Goal: Task Accomplishment & Management: Manage account settings

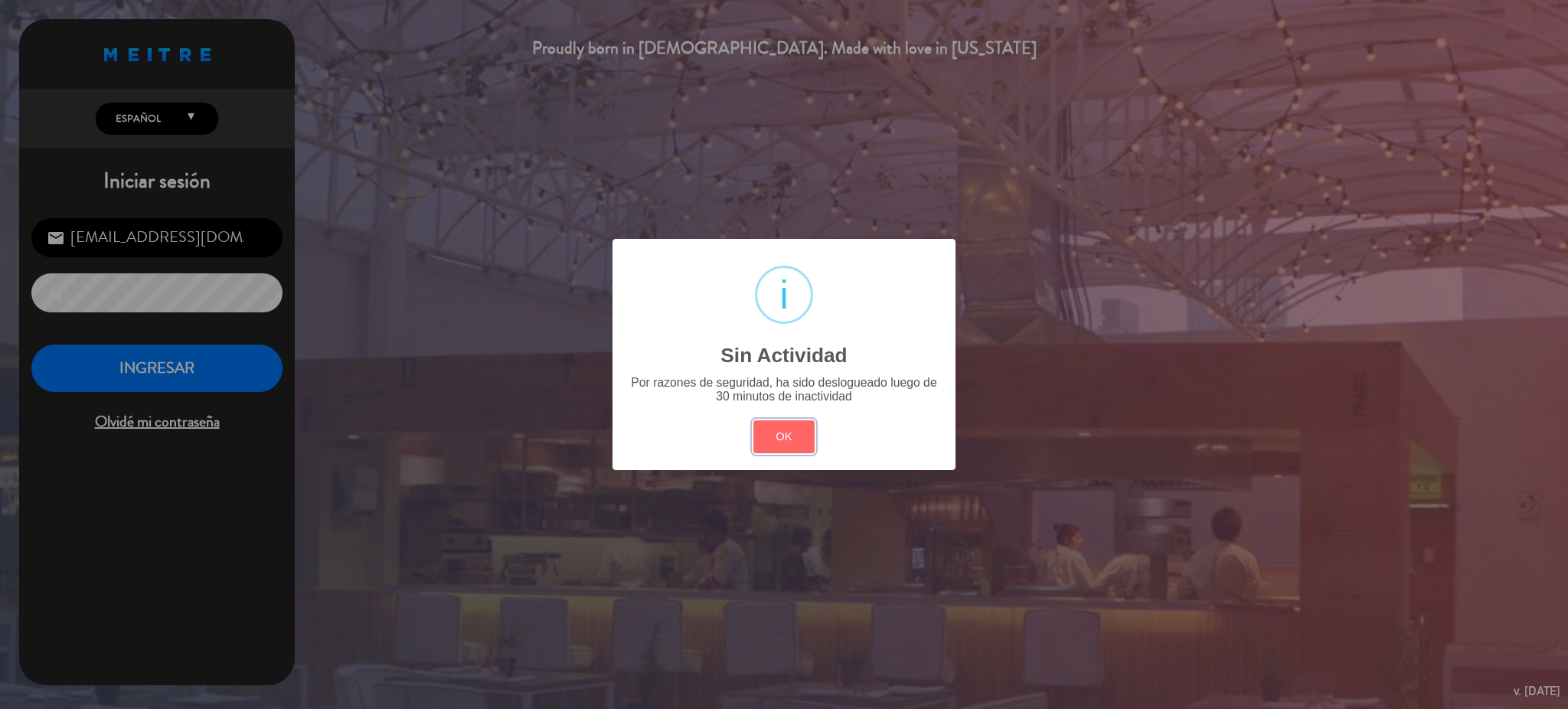
click at [789, 438] on button "OK" at bounding box center [784, 437] width 62 height 33
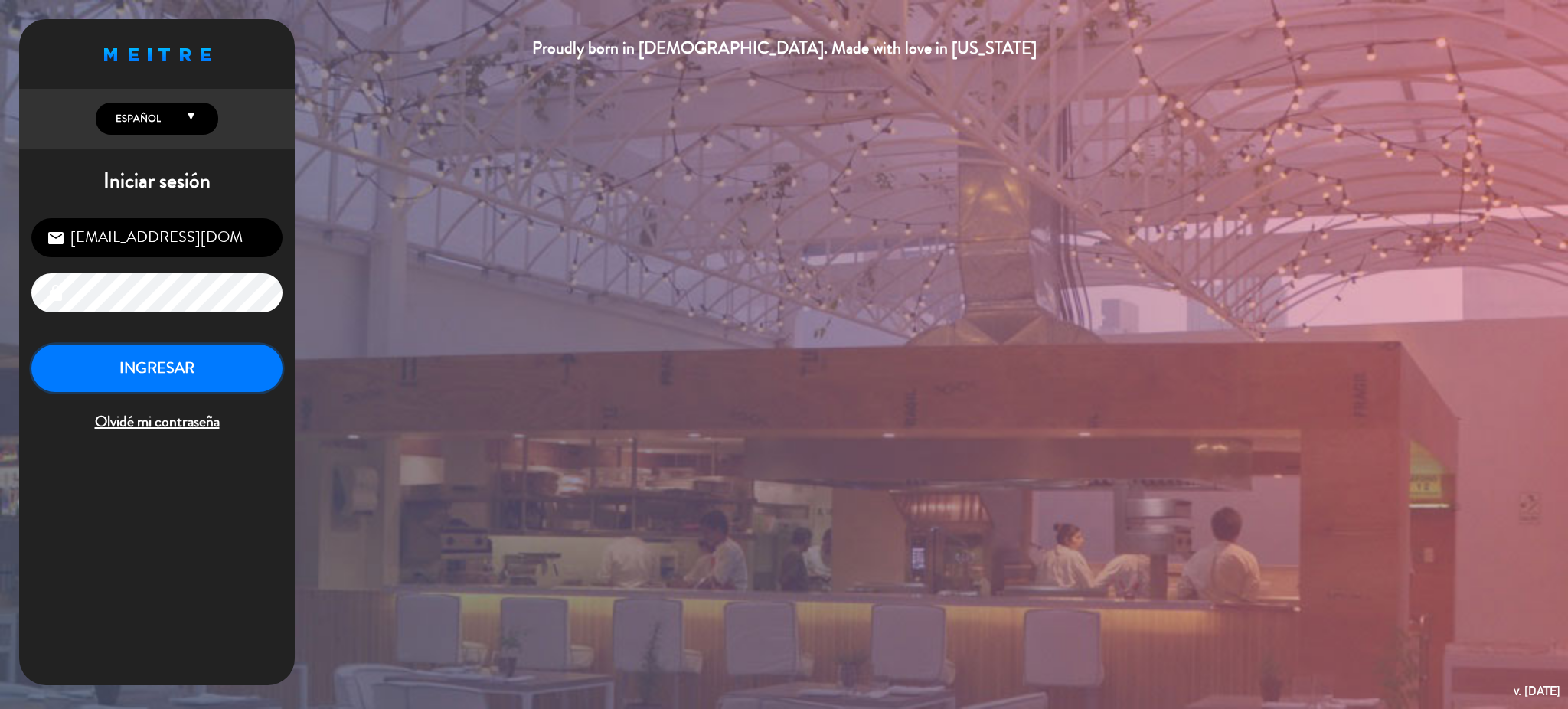
click at [217, 390] on button "INGRESAR" at bounding box center [156, 369] width 251 height 48
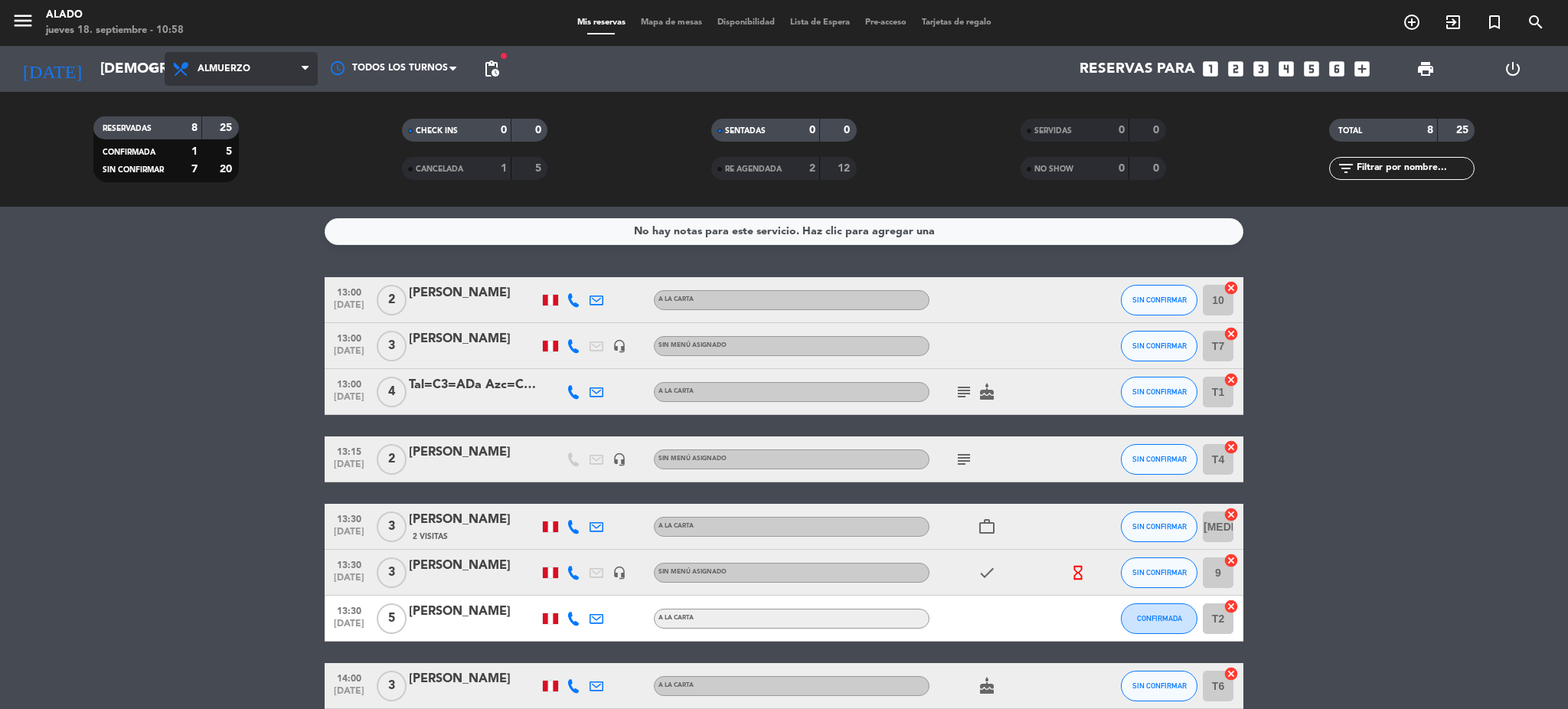
click at [230, 66] on span "Almuerzo" at bounding box center [224, 69] width 53 height 11
click at [238, 173] on div "menu Alado jueves 18. septiembre - 10:58 Mis reservas Mapa de mesas Disponibili…" at bounding box center [784, 103] width 1568 height 207
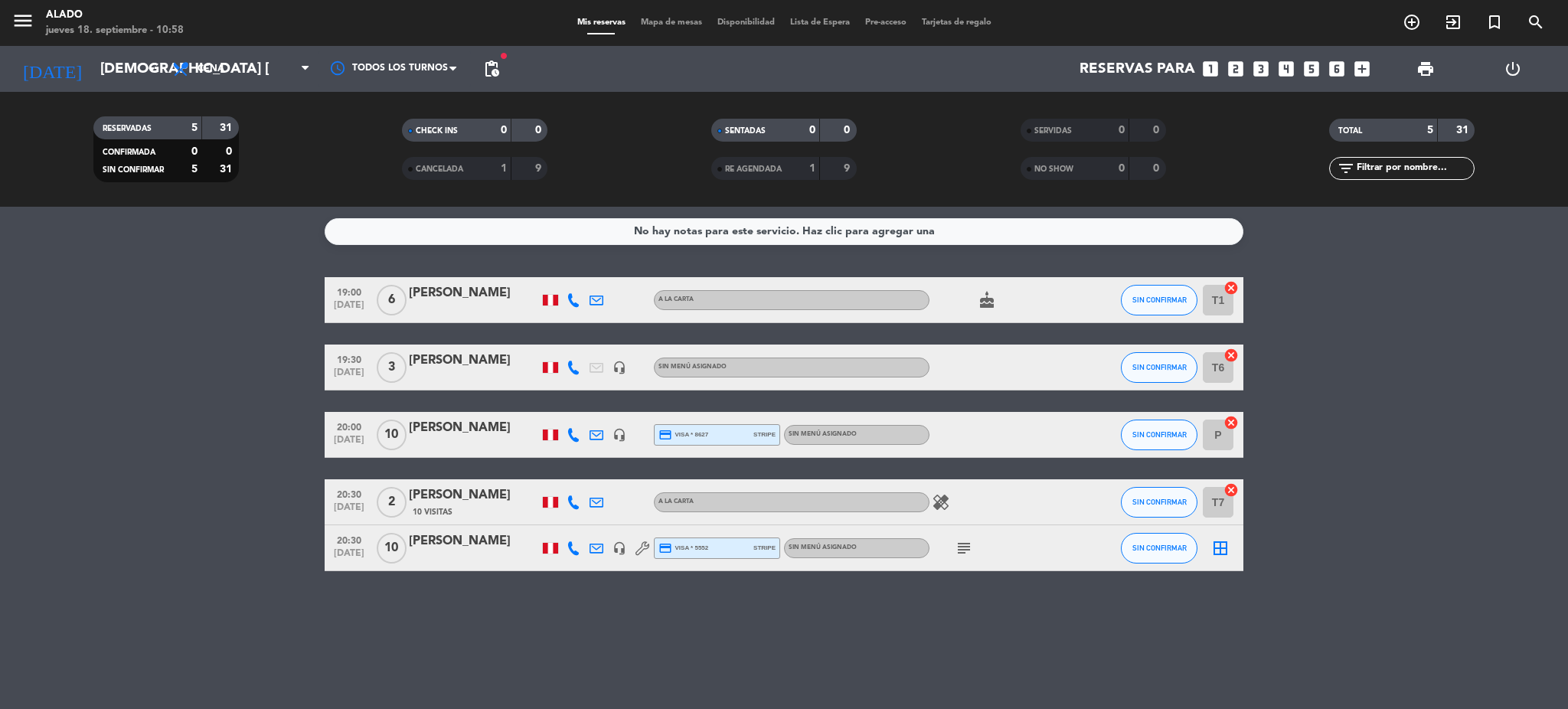
click at [965, 543] on icon "subject" at bounding box center [964, 549] width 19 height 19
click at [76, 50] on div "[DATE] [DEMOGRAPHIC_DATA] [DATE] arrow_drop_down" at bounding box center [88, 69] width 153 height 46
click at [93, 73] on input "[DEMOGRAPHIC_DATA] [DATE]" at bounding box center [185, 69] width 184 height 32
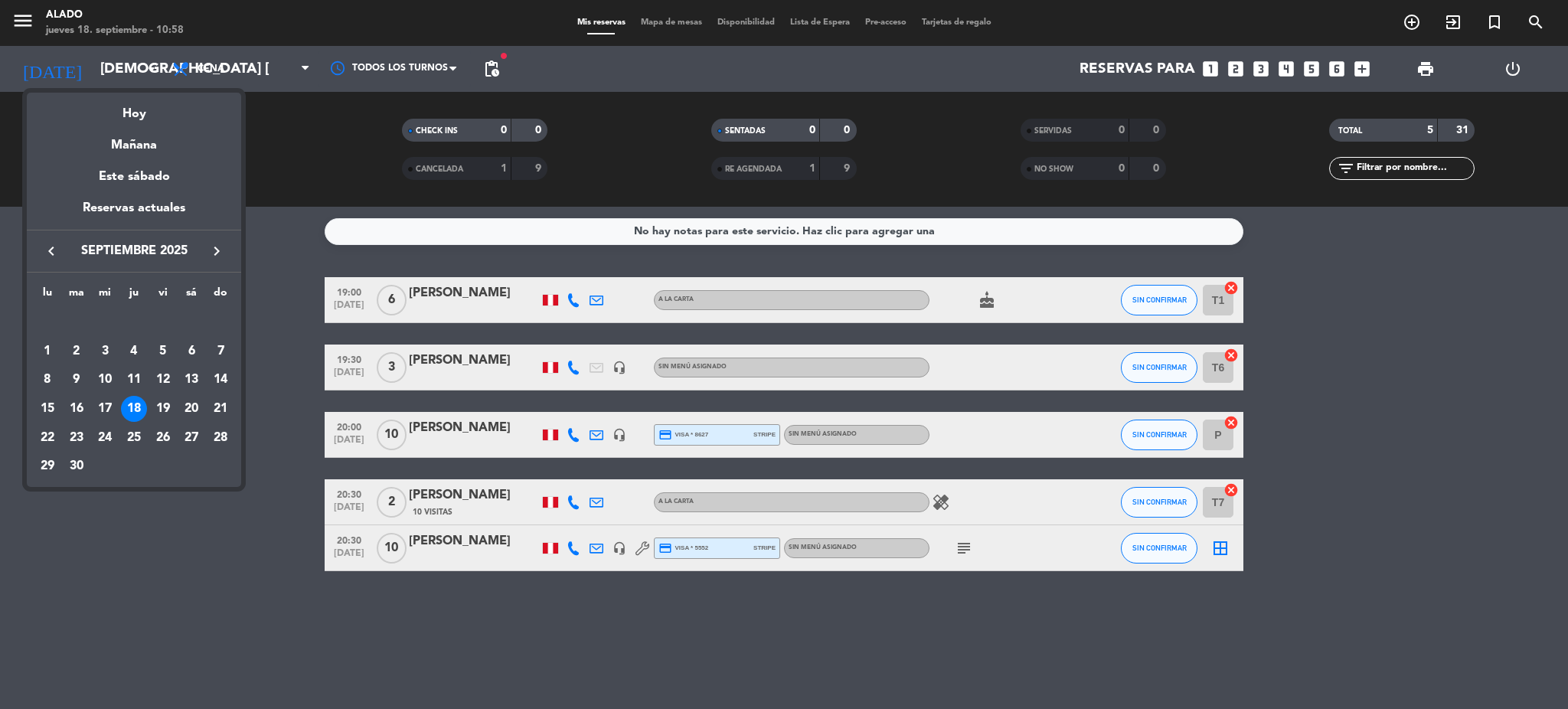
click at [216, 249] on icon "keyboard_arrow_right" at bounding box center [217, 252] width 19 height 19
click at [132, 351] on div "2" at bounding box center [134, 351] width 26 height 26
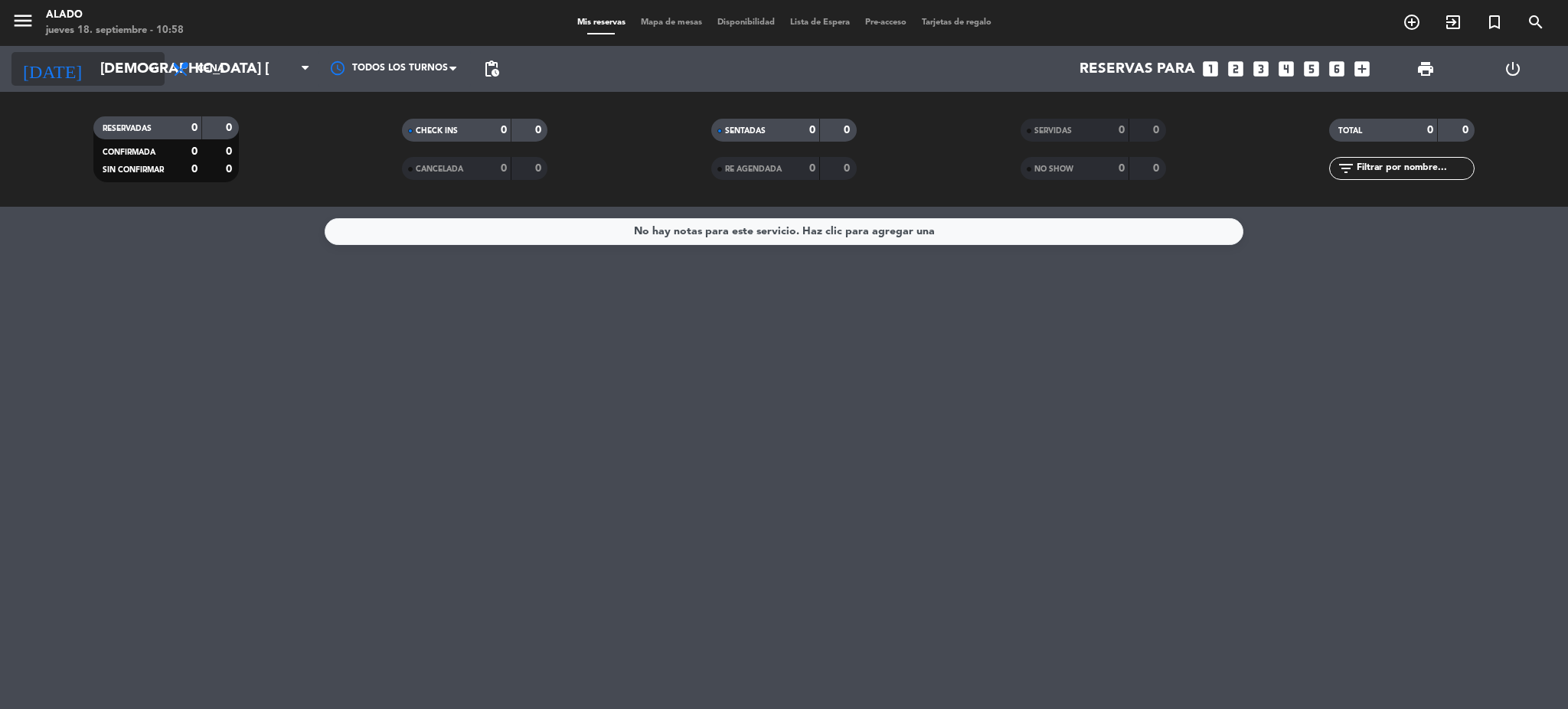
click at [105, 63] on input "[DEMOGRAPHIC_DATA] [DATE]" at bounding box center [185, 69] width 184 height 32
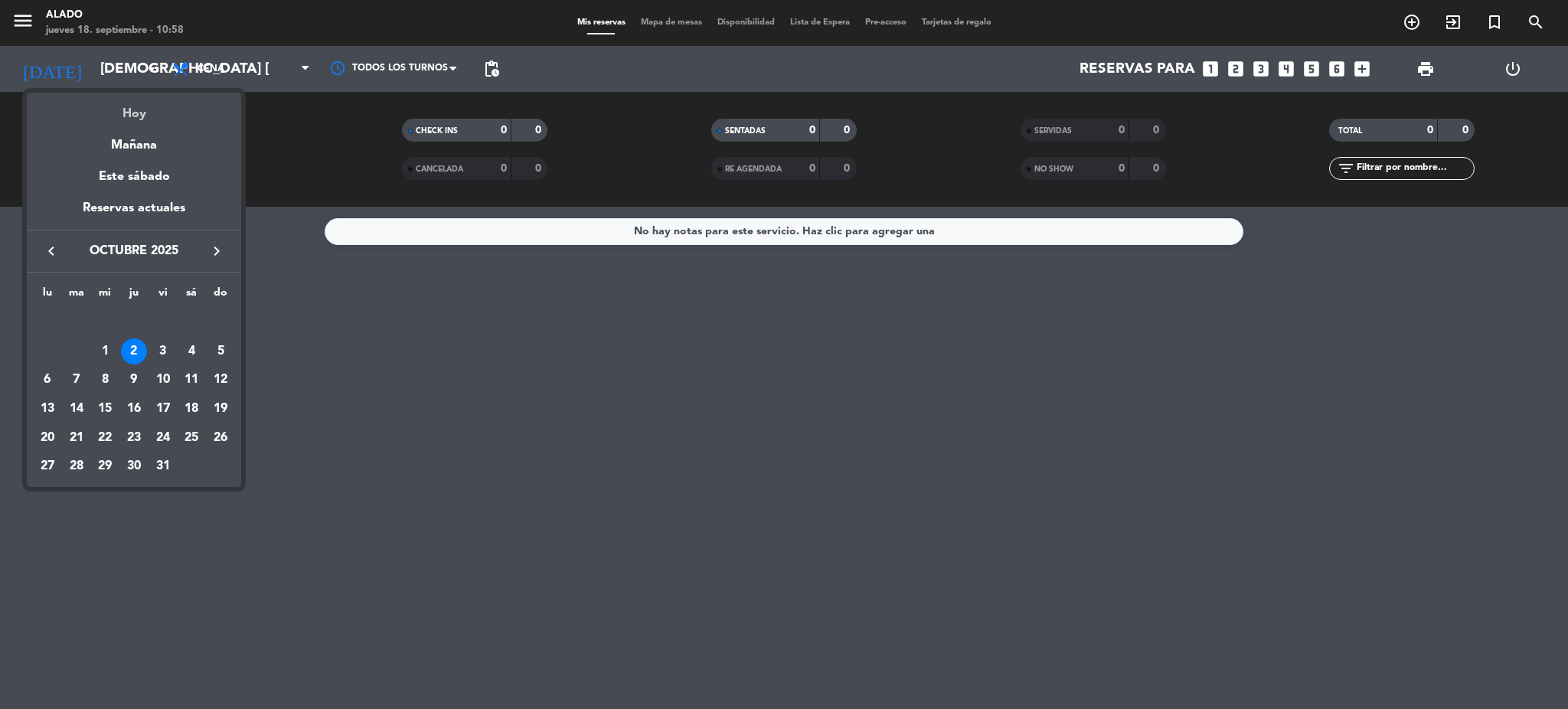
click at [127, 115] on div "Hoy" at bounding box center [134, 109] width 214 height 31
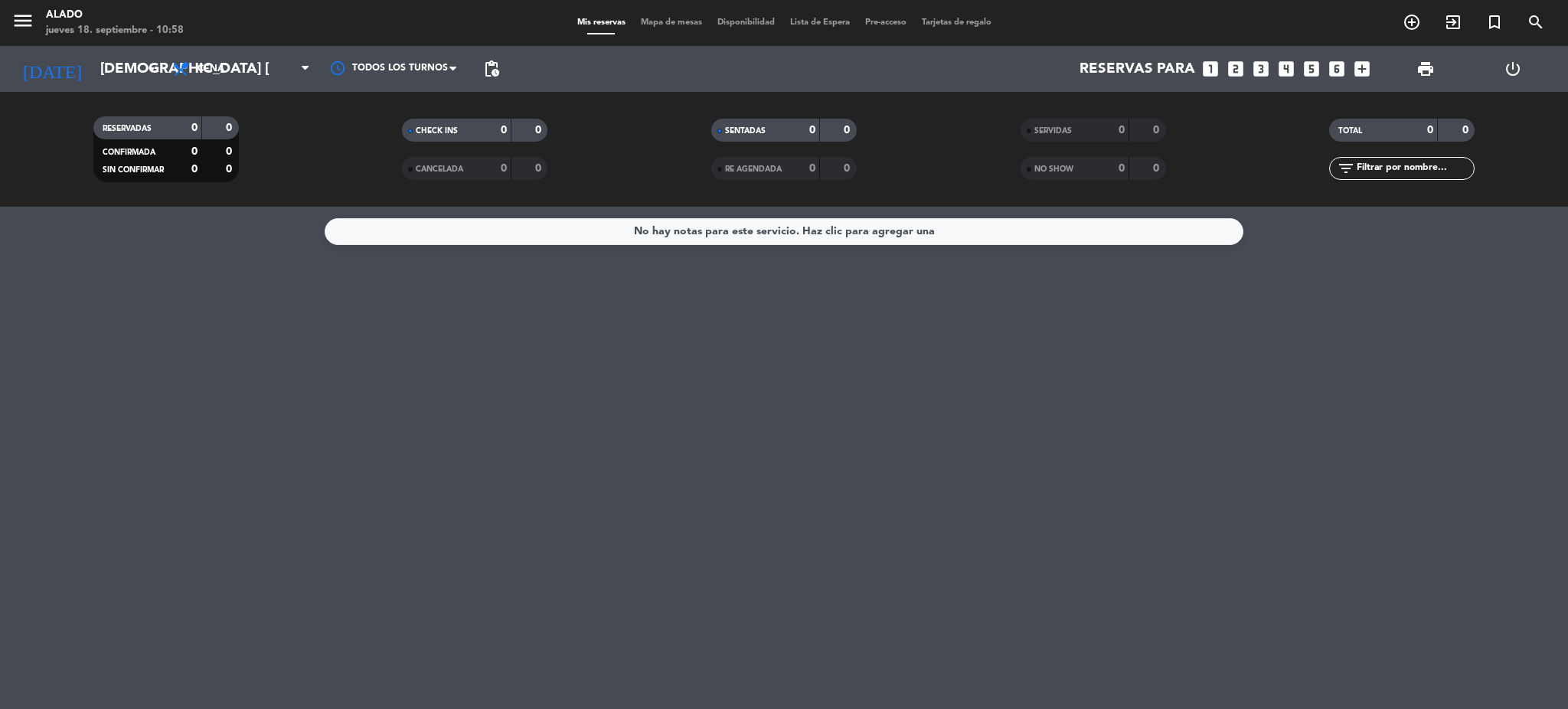
type input "[DEMOGRAPHIC_DATA] [DATE]"
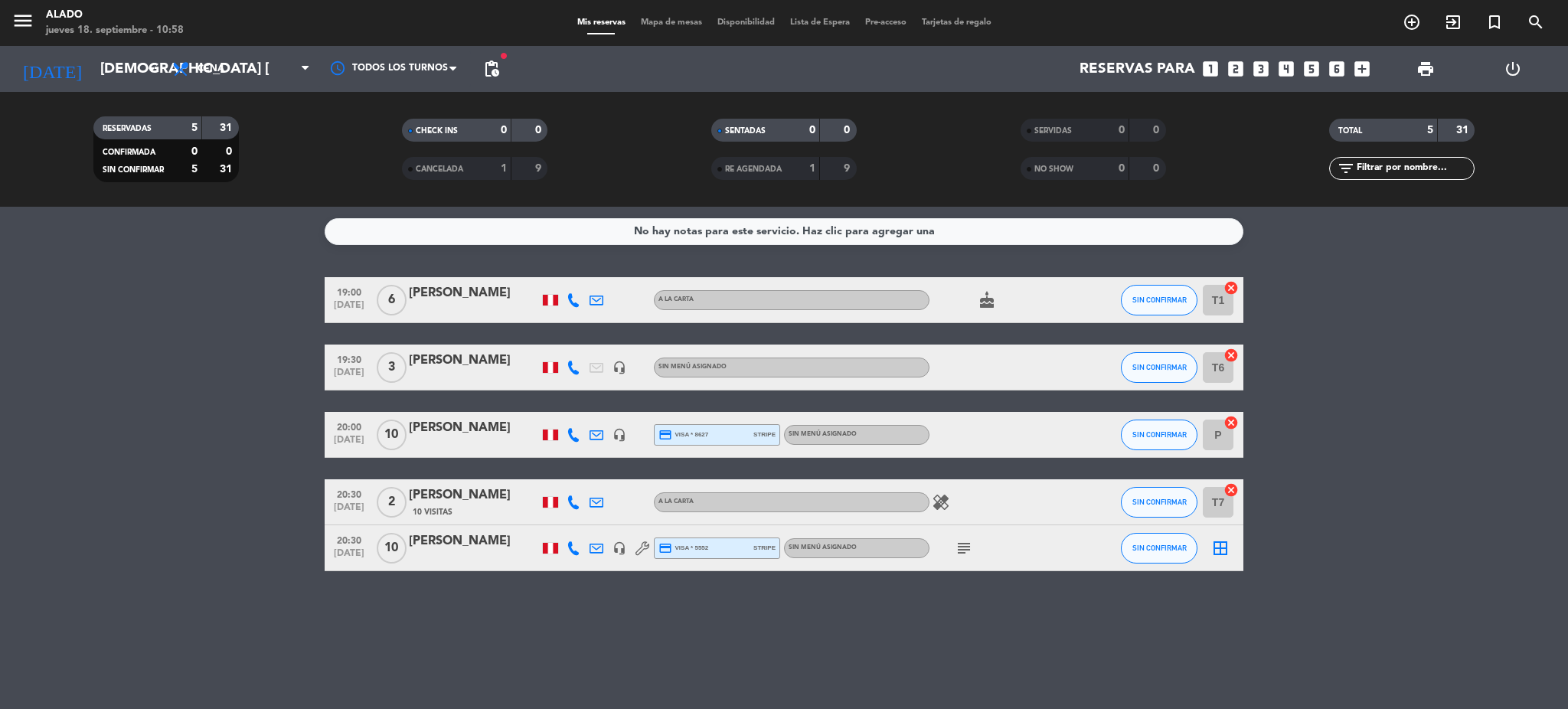
click at [430, 545] on div "[PERSON_NAME]" at bounding box center [473, 541] width 130 height 20
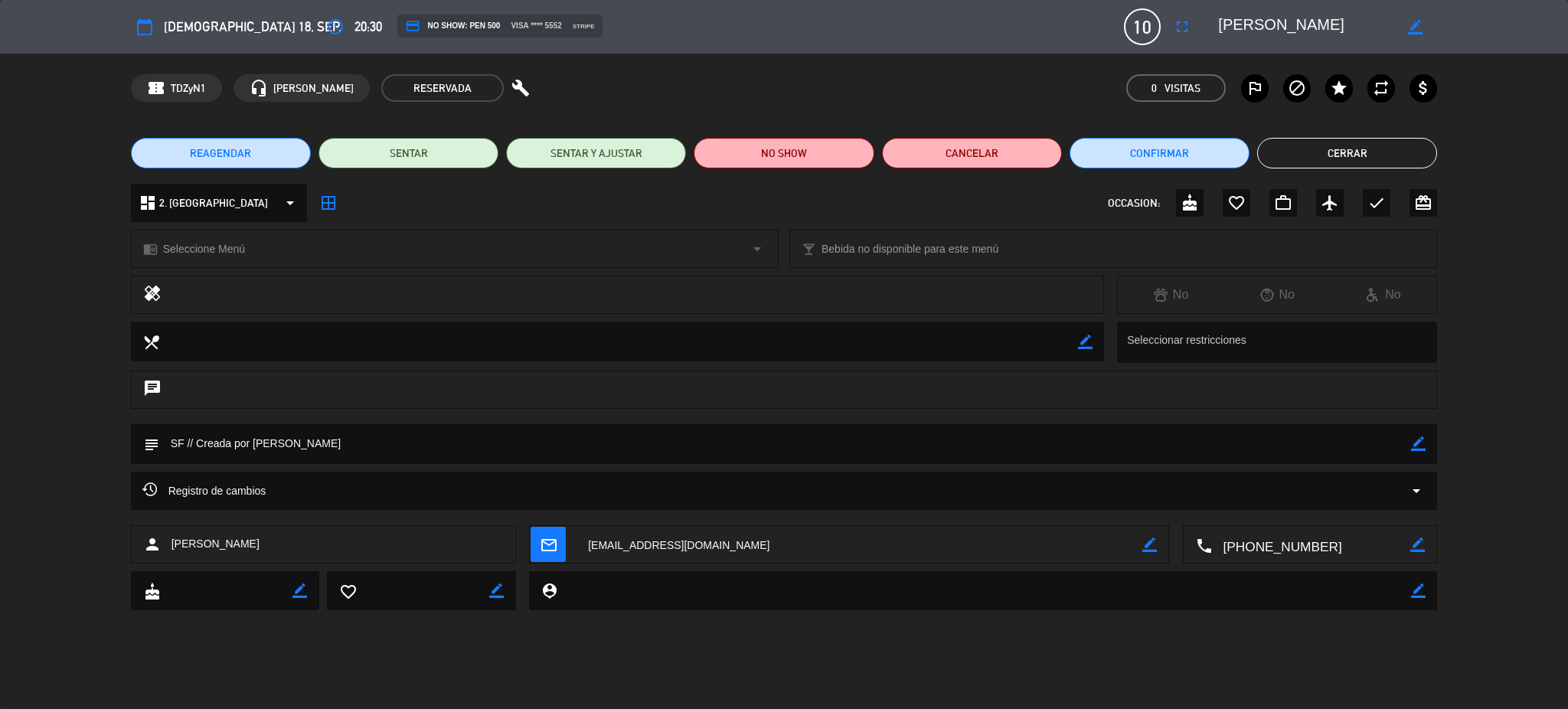
click at [240, 156] on span "REAGENDAR" at bounding box center [220, 153] width 61 height 16
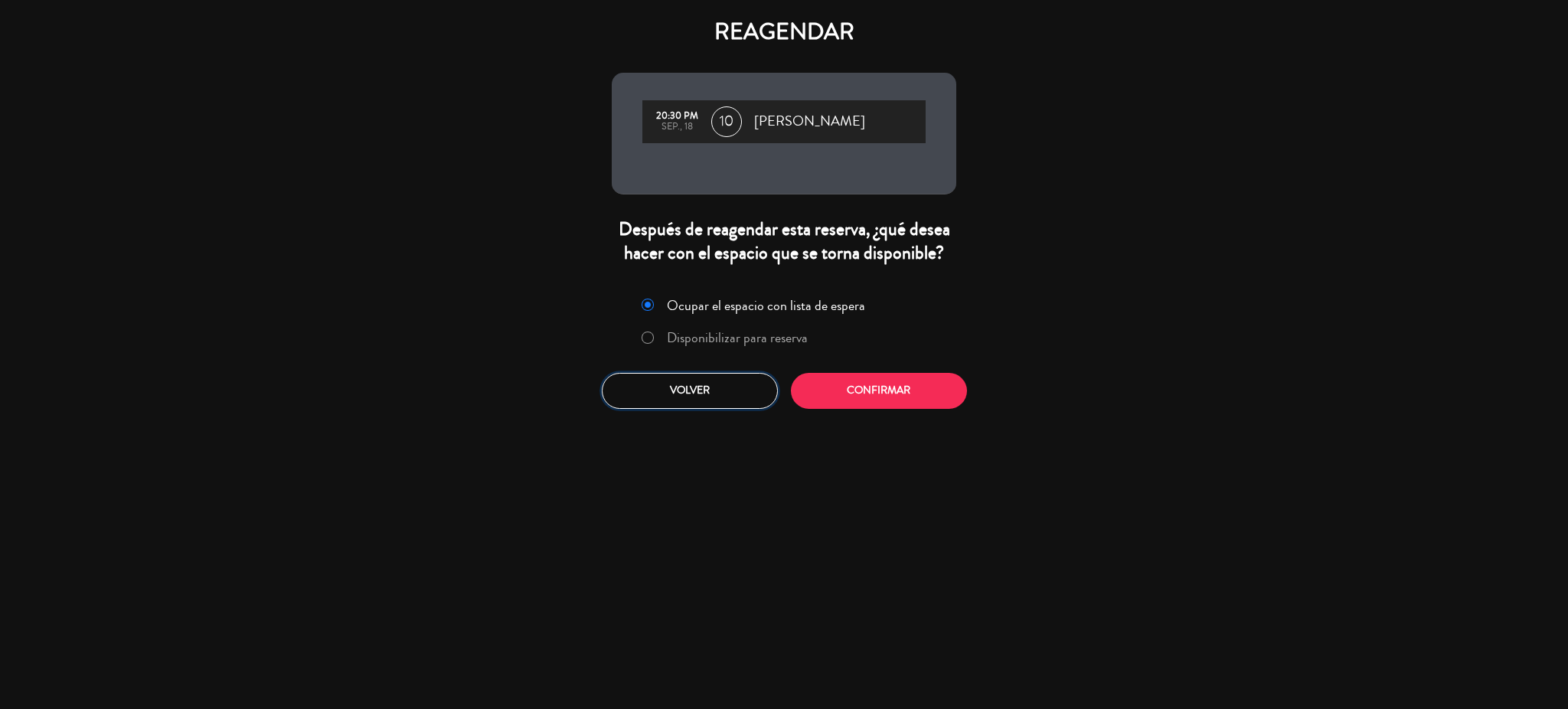
click at [699, 378] on button "Volver" at bounding box center [689, 391] width 176 height 36
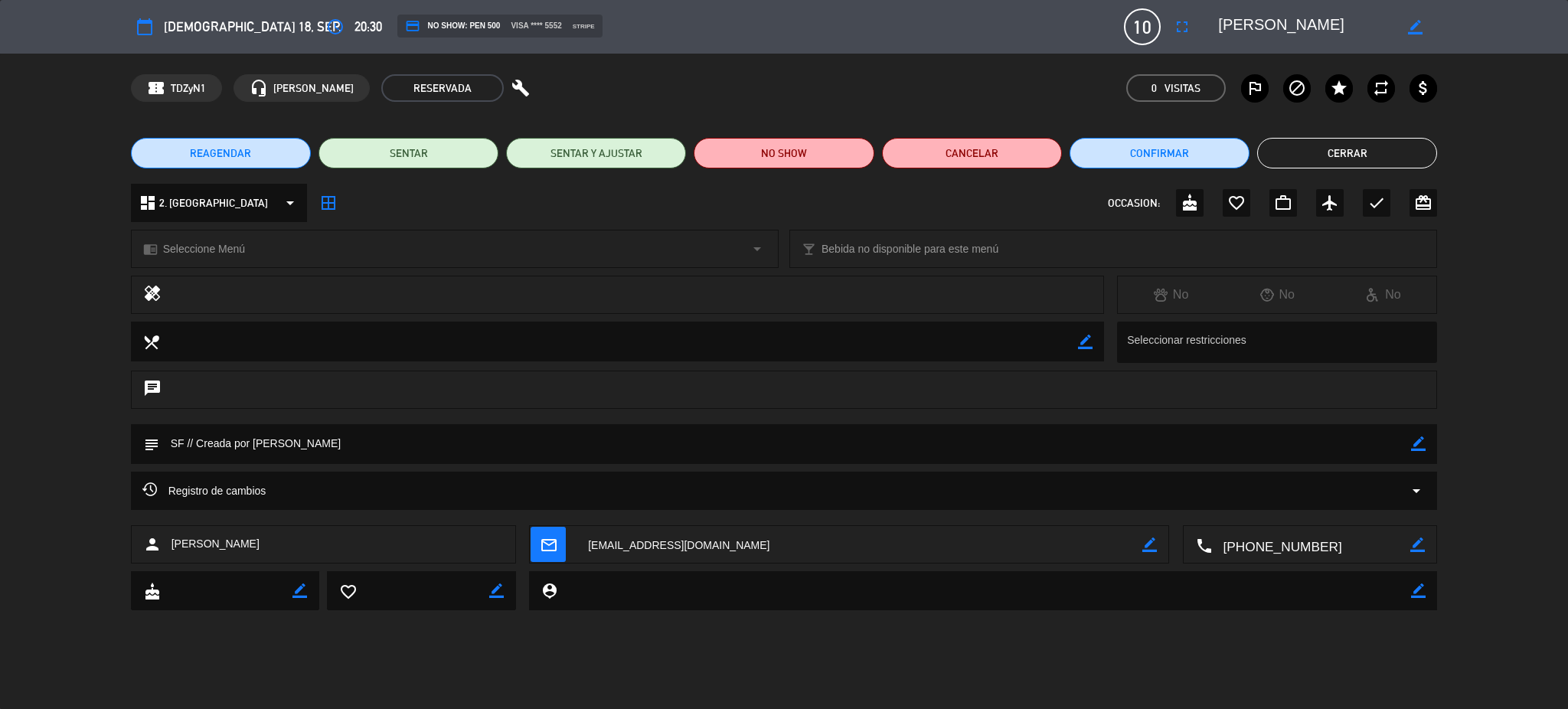
click at [1370, 147] on button "Cerrar" at bounding box center [1347, 152] width 180 height 30
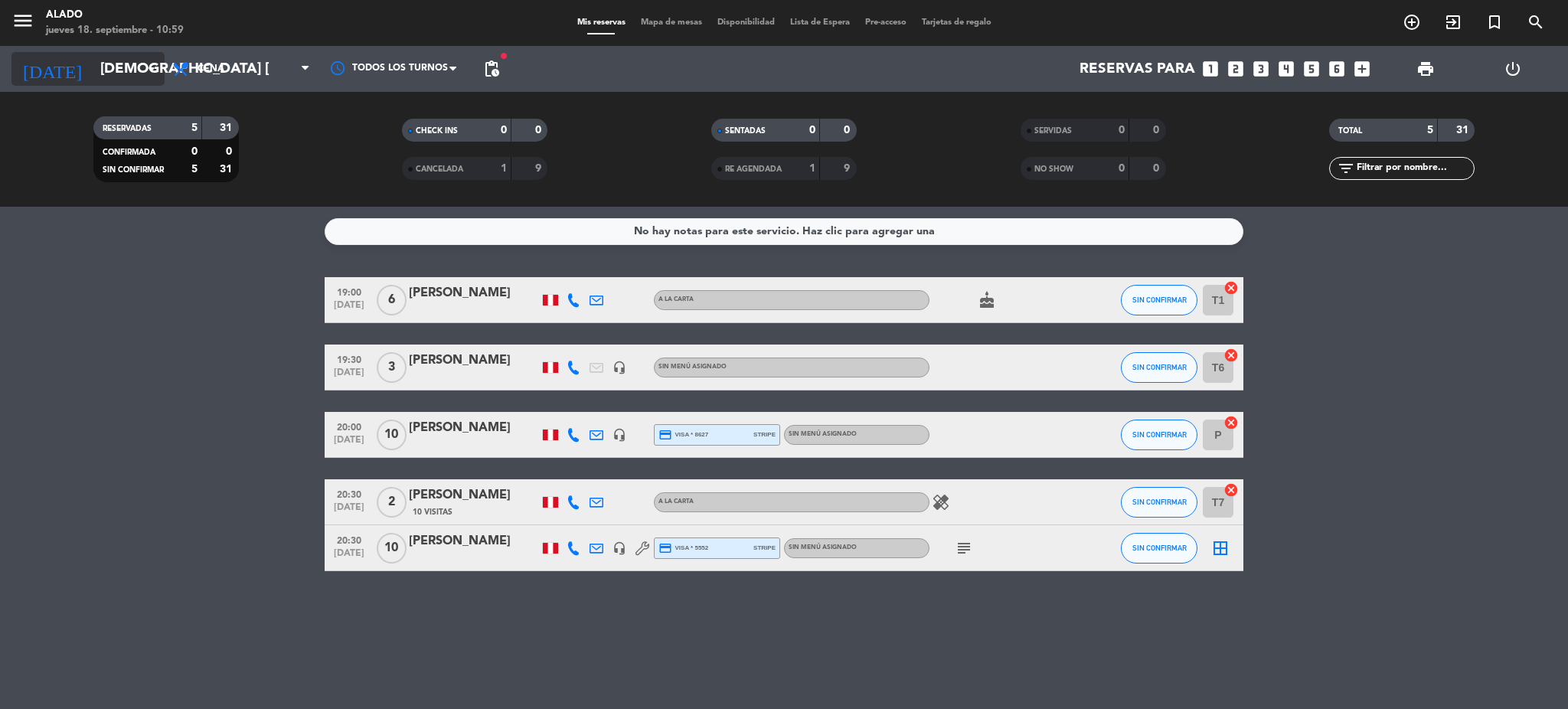
click at [115, 70] on input "[DEMOGRAPHIC_DATA] [DATE]" at bounding box center [185, 69] width 184 height 32
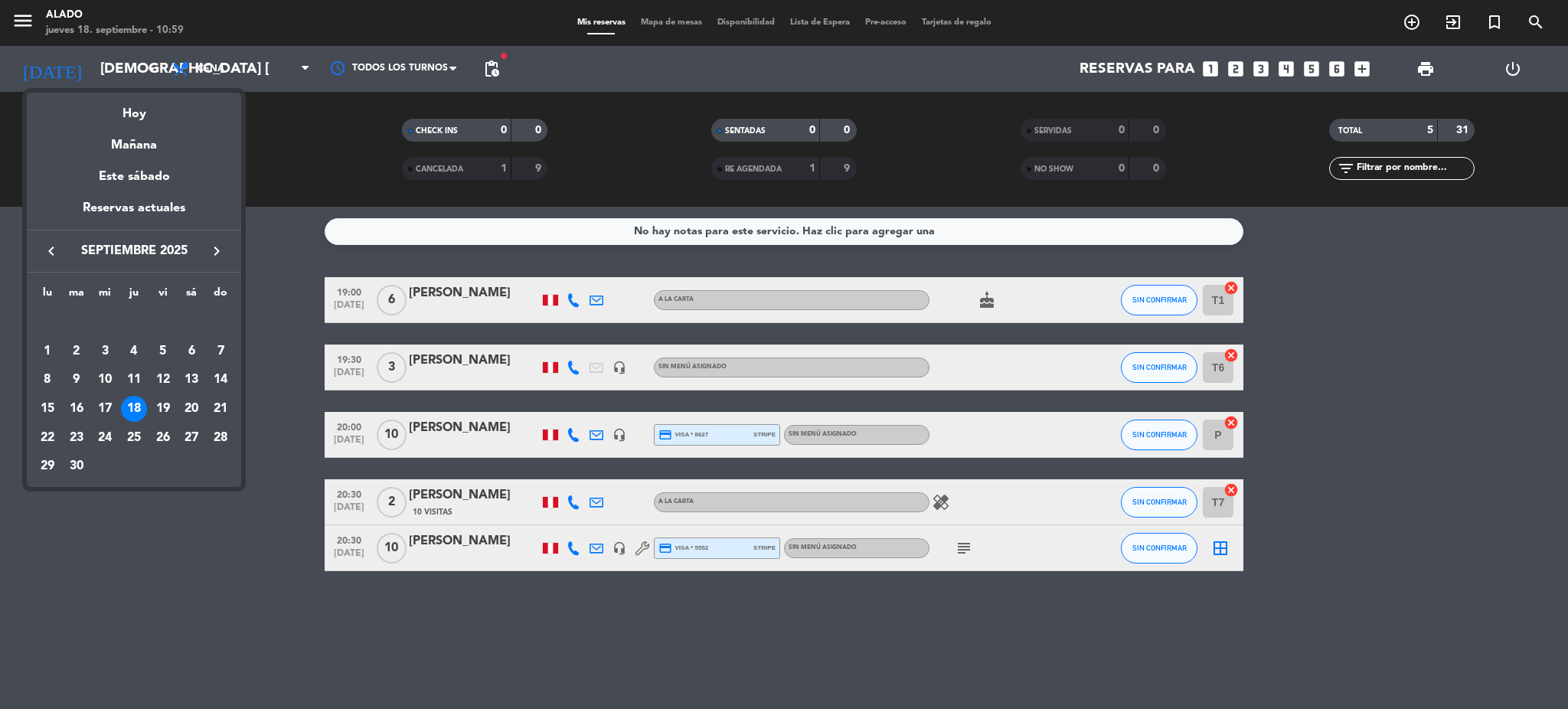
click at [218, 252] on icon "keyboard_arrow_right" at bounding box center [217, 252] width 19 height 19
click at [431, 520] on div at bounding box center [784, 354] width 1568 height 709
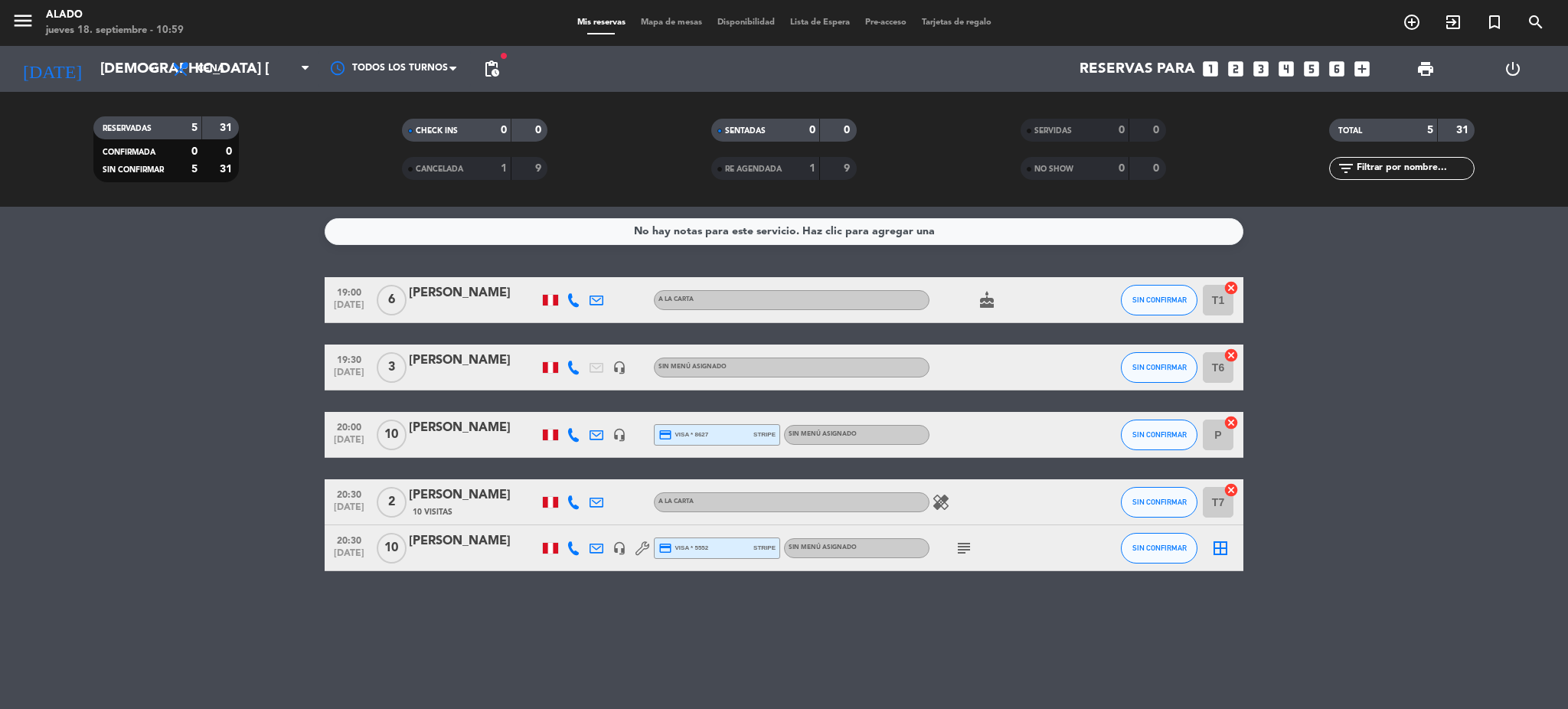
click at [434, 542] on div "[PERSON_NAME]" at bounding box center [473, 541] width 130 height 20
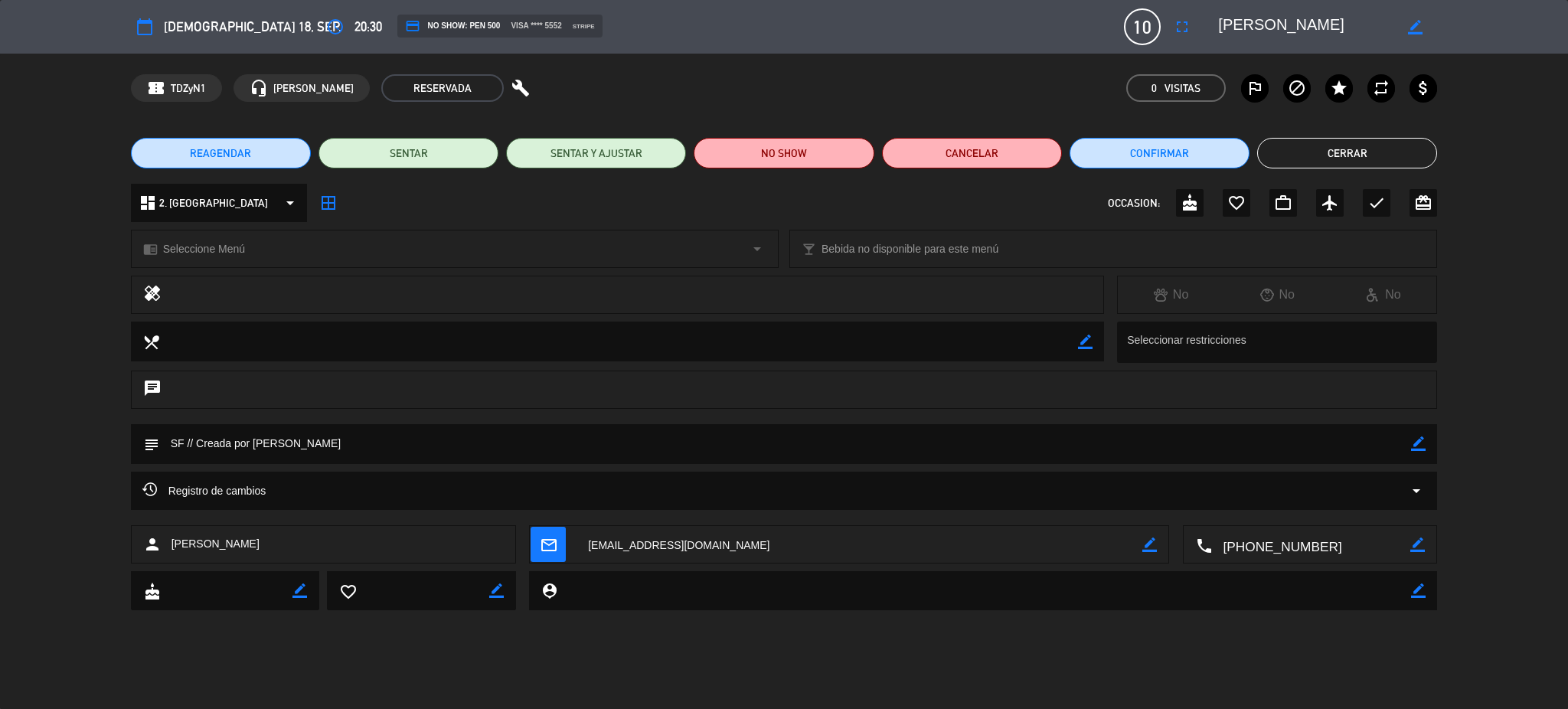
click at [240, 152] on span "REAGENDAR" at bounding box center [220, 153] width 61 height 16
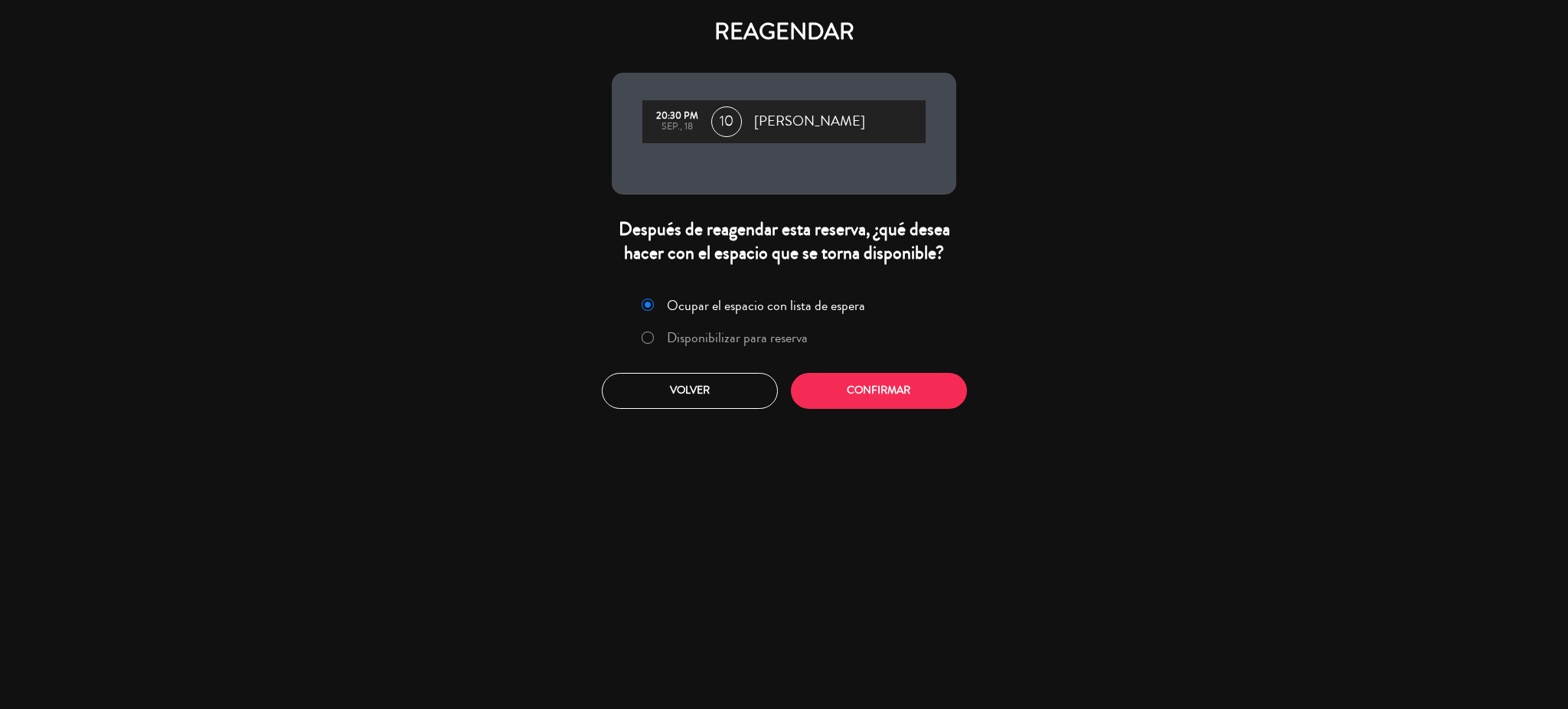
click at [763, 343] on label "Disponibilizar para reserva" at bounding box center [737, 338] width 141 height 14
click at [879, 399] on button "Confirmar" at bounding box center [878, 391] width 176 height 36
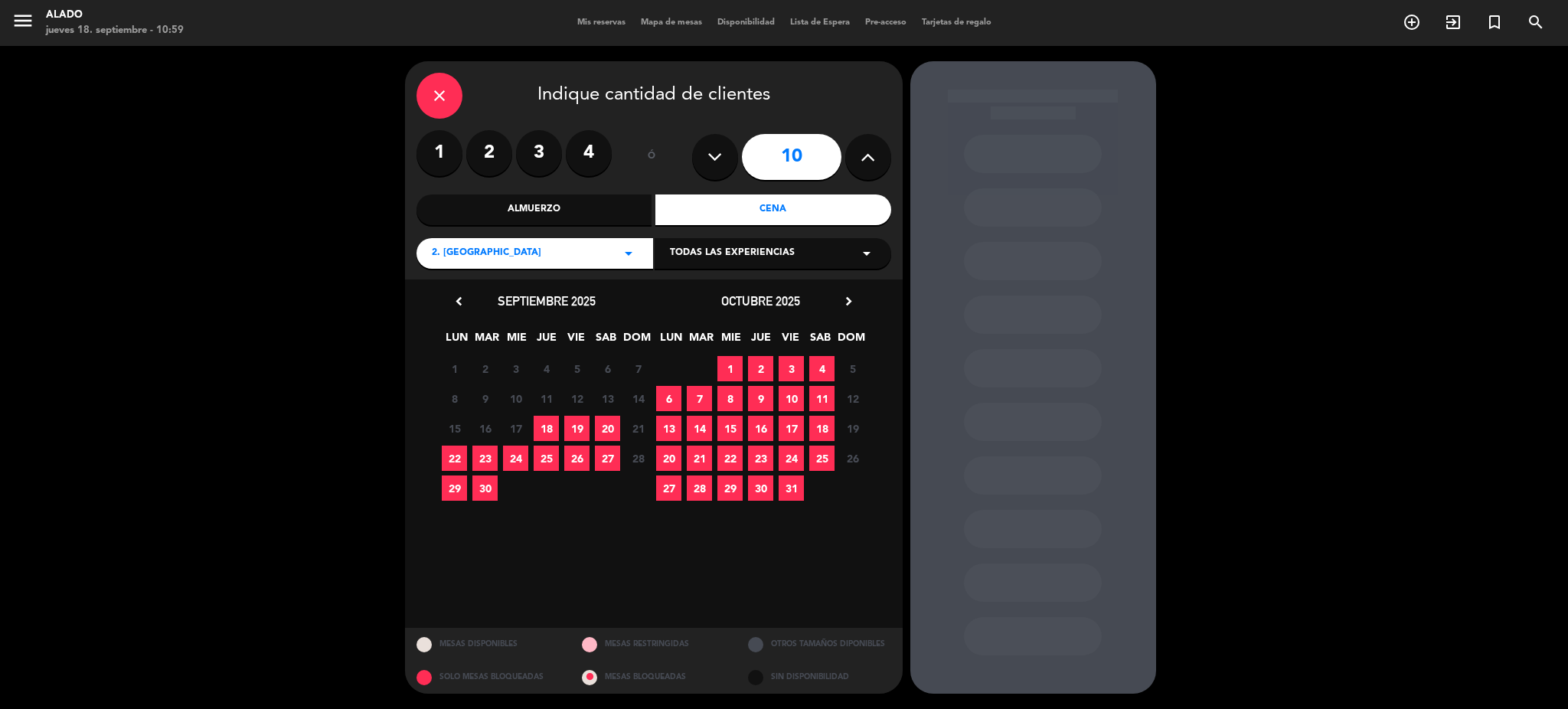
click at [757, 374] on span "2" at bounding box center [760, 369] width 25 height 25
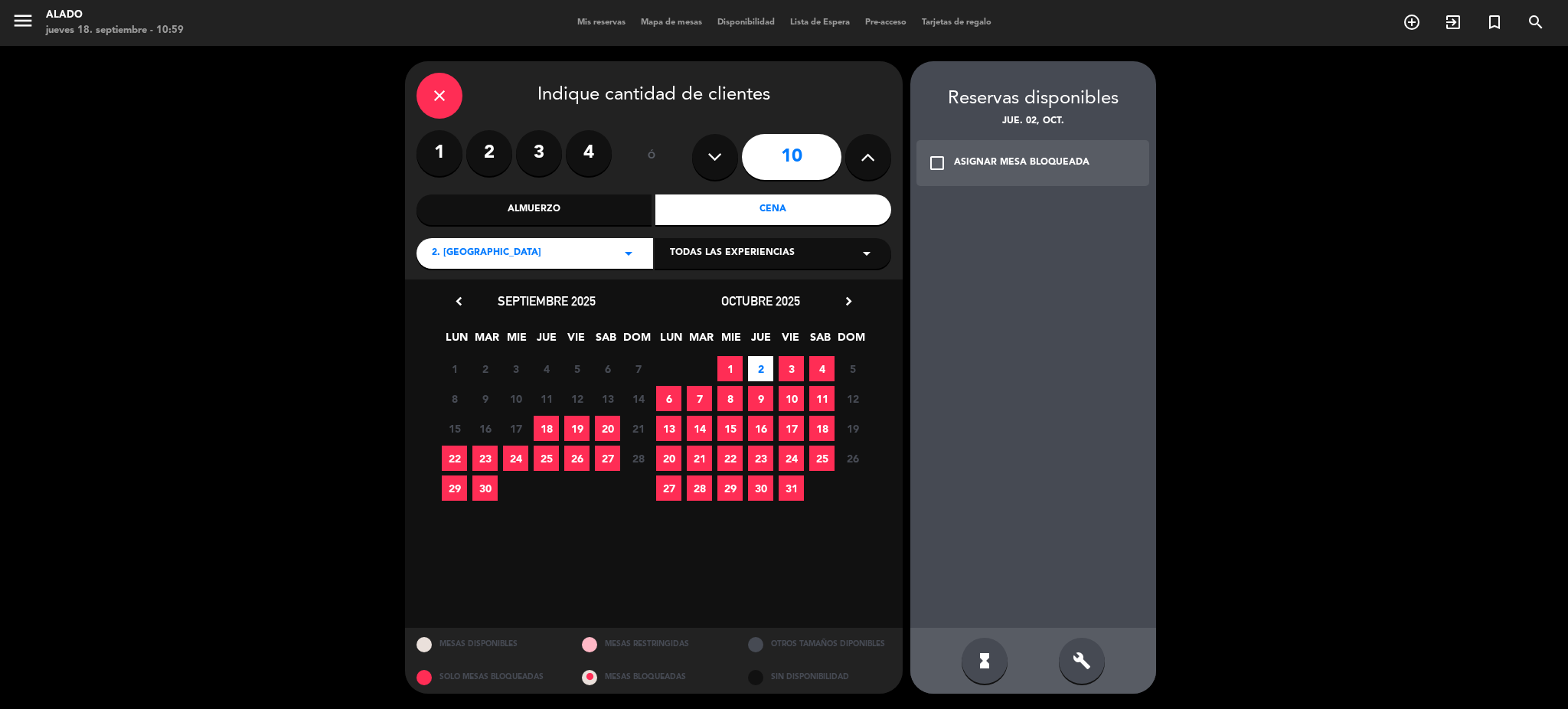
click at [1075, 650] on div "build" at bounding box center [1081, 661] width 46 height 46
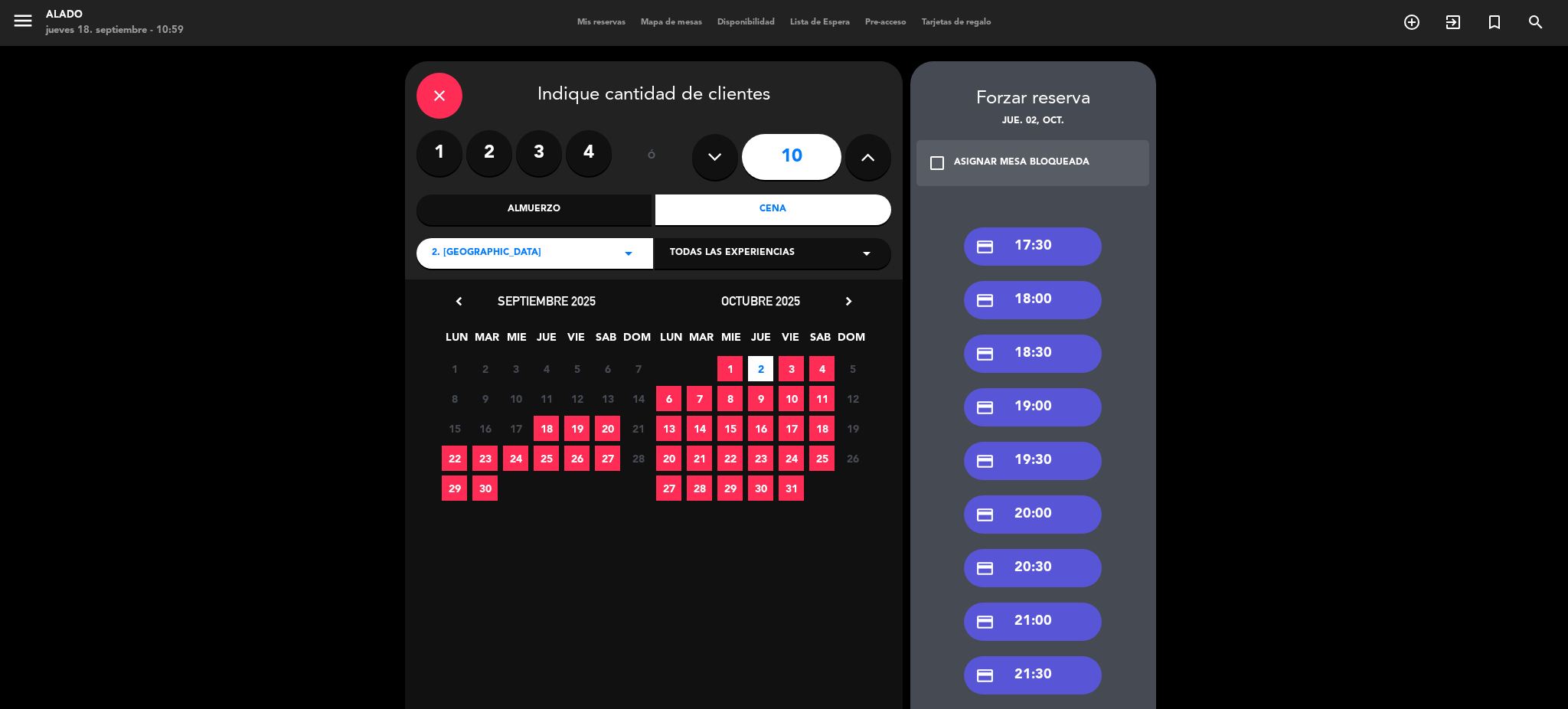
click at [1063, 572] on div "credit_card 20:30" at bounding box center [1033, 568] width 138 height 38
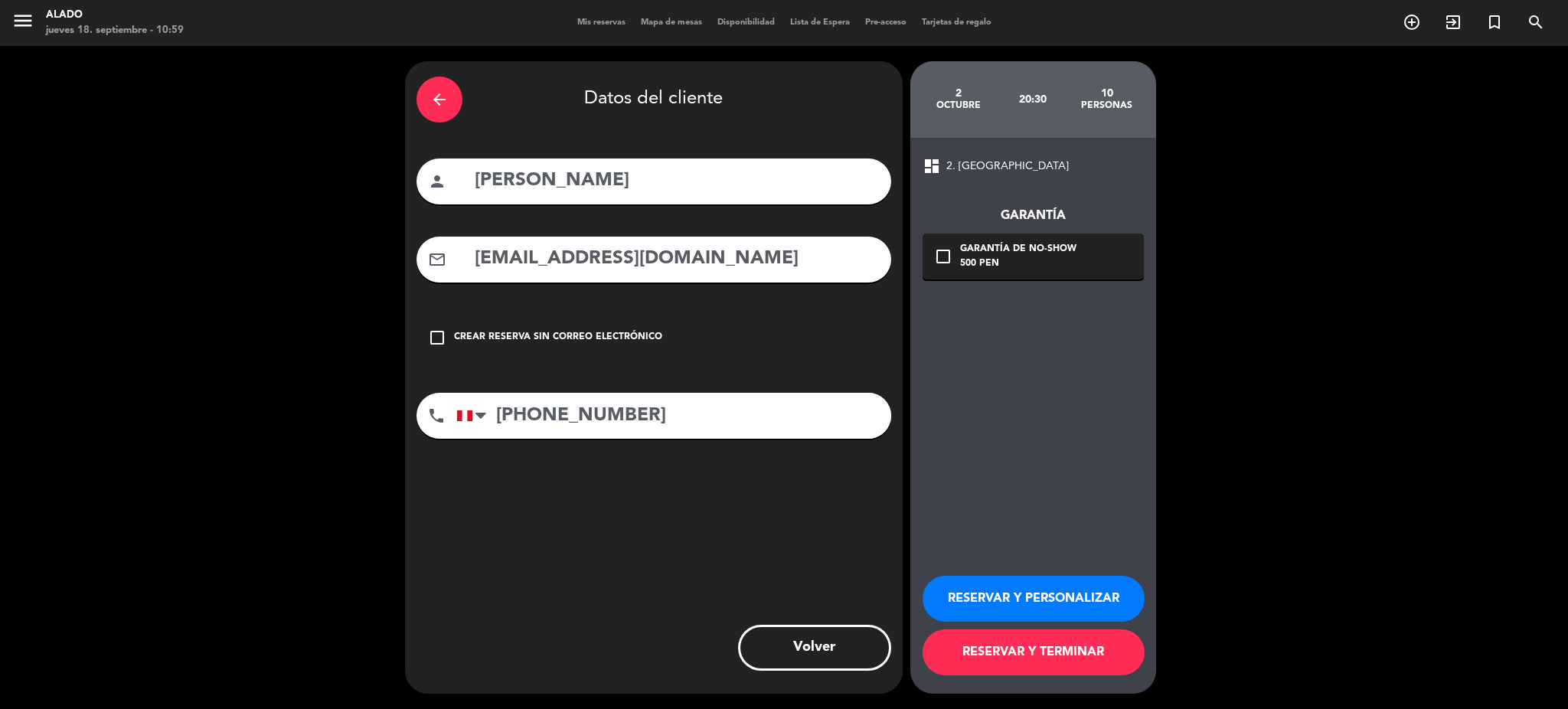
click at [948, 256] on icon "check_box_outline_blank" at bounding box center [943, 256] width 19 height 19
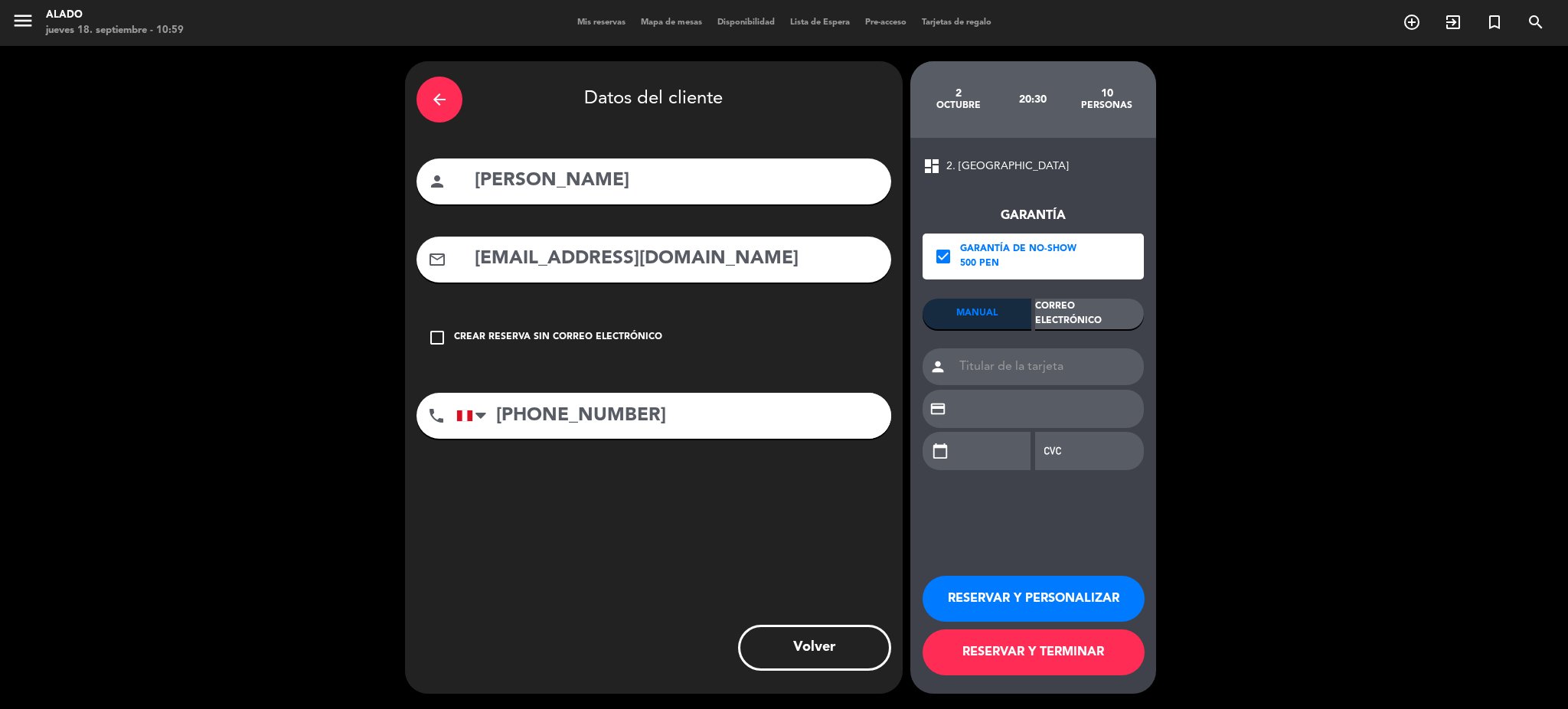
click at [1073, 313] on div "Correo Electrónico" at bounding box center [1089, 313] width 109 height 30
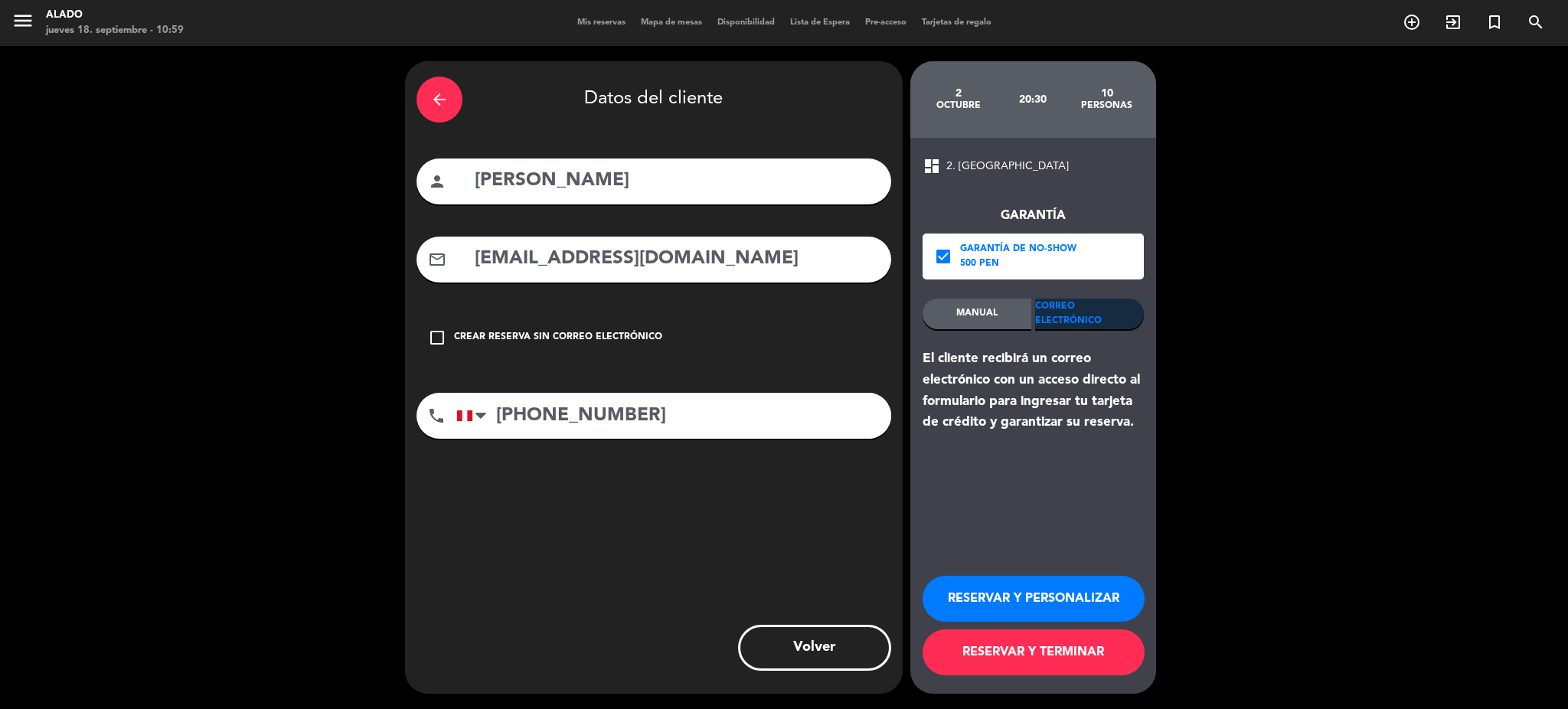
click at [1049, 653] on button "RESERVAR Y TERMINAR" at bounding box center [1034, 652] width 222 height 46
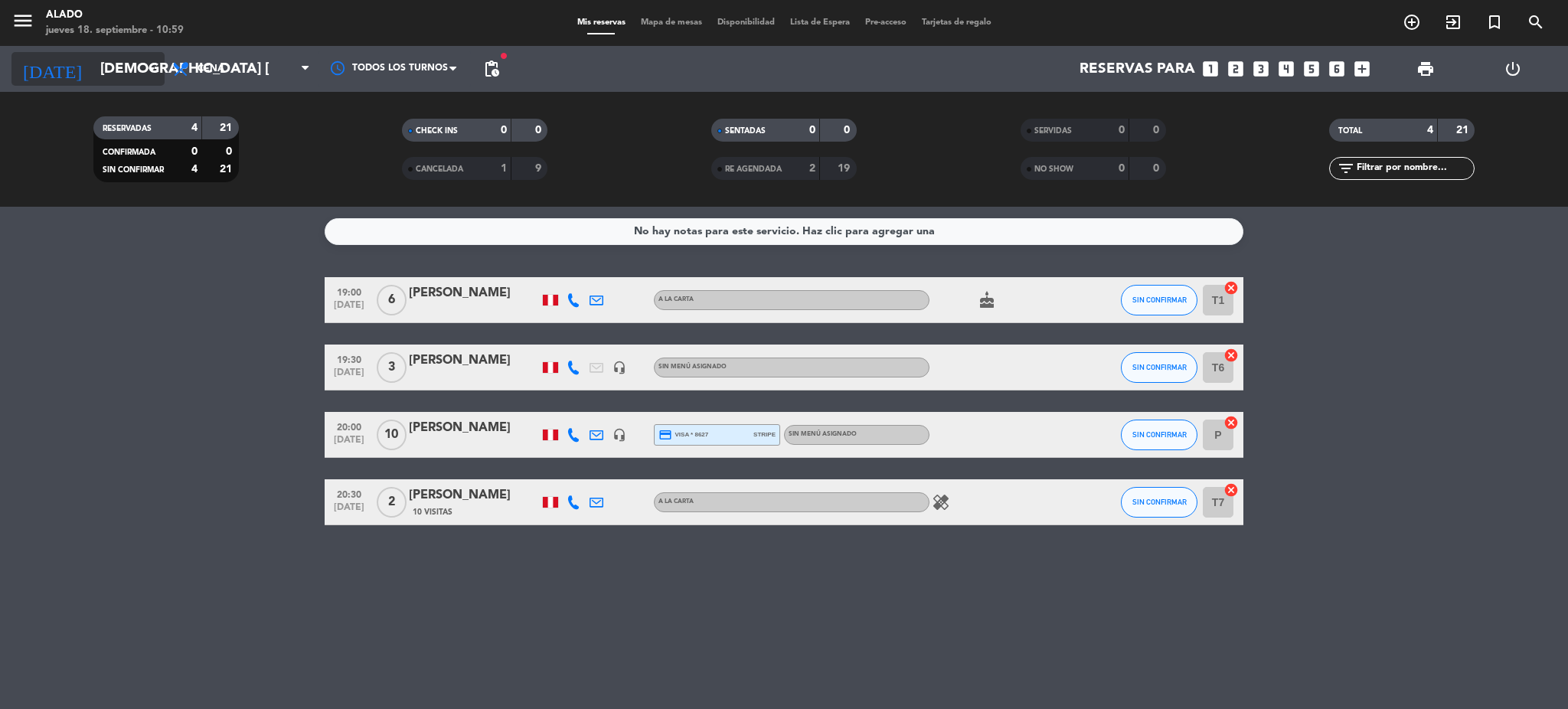
click at [123, 62] on input "[DEMOGRAPHIC_DATA] [DATE]" at bounding box center [185, 69] width 184 height 32
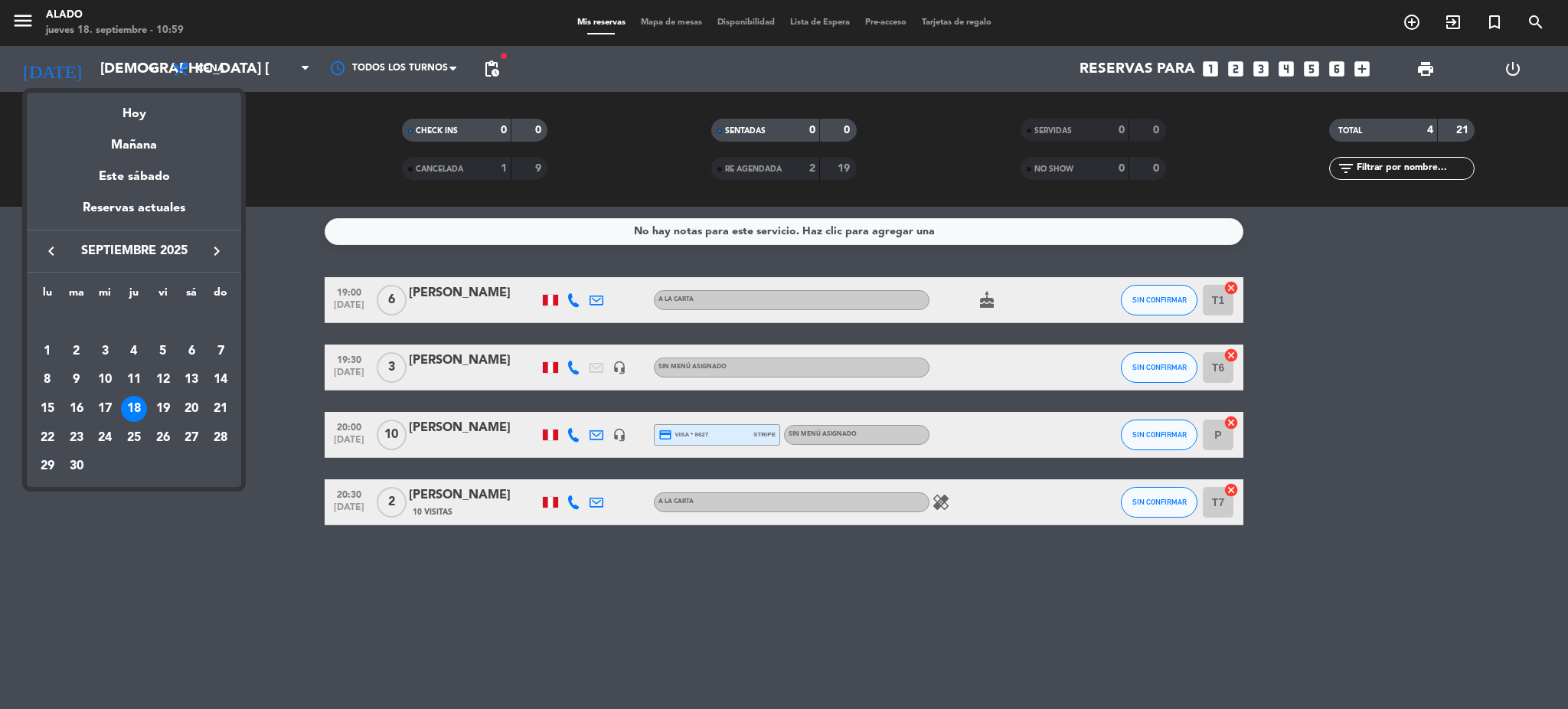
click at [213, 252] on icon "keyboard_arrow_right" at bounding box center [217, 252] width 19 height 19
click at [131, 349] on div "2" at bounding box center [134, 351] width 26 height 26
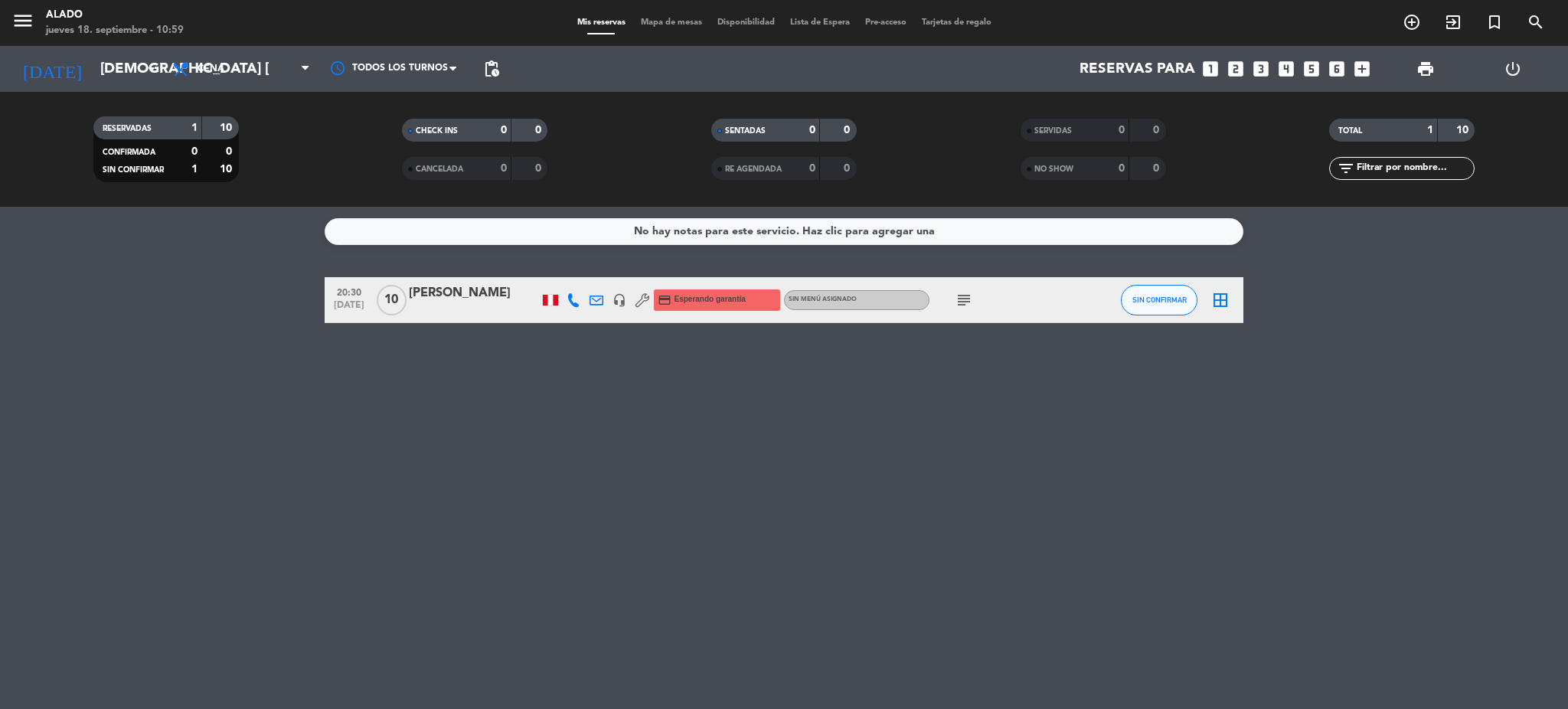
click at [964, 306] on icon "subject" at bounding box center [964, 300] width 19 height 19
click at [787, 447] on div "No hay notas para este servicio. Haz clic para agregar una 20:30 [DATE] [PERSON…" at bounding box center [784, 458] width 1568 height 503
click at [102, 72] on input "[DEMOGRAPHIC_DATA] [DATE]" at bounding box center [185, 69] width 184 height 32
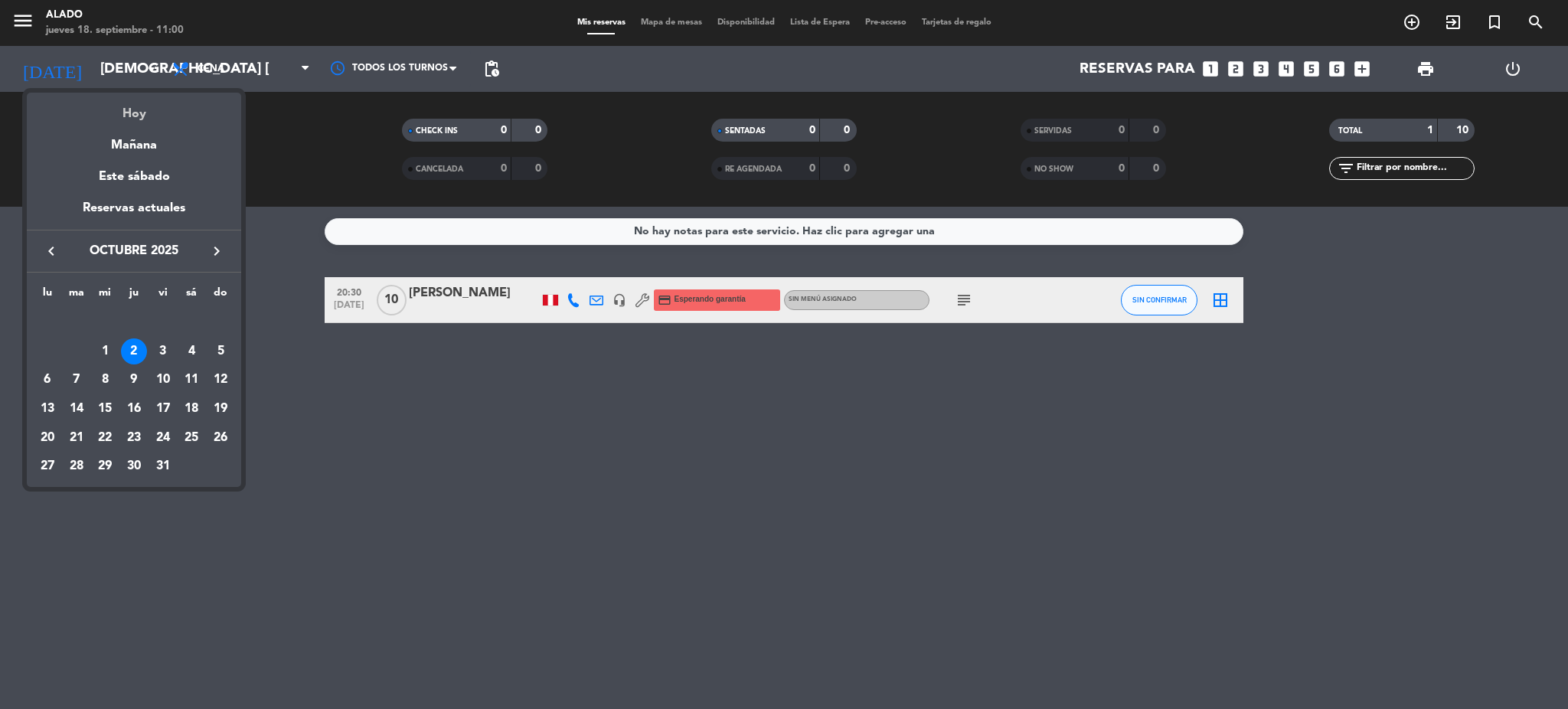
click at [131, 121] on div "Hoy" at bounding box center [134, 109] width 214 height 31
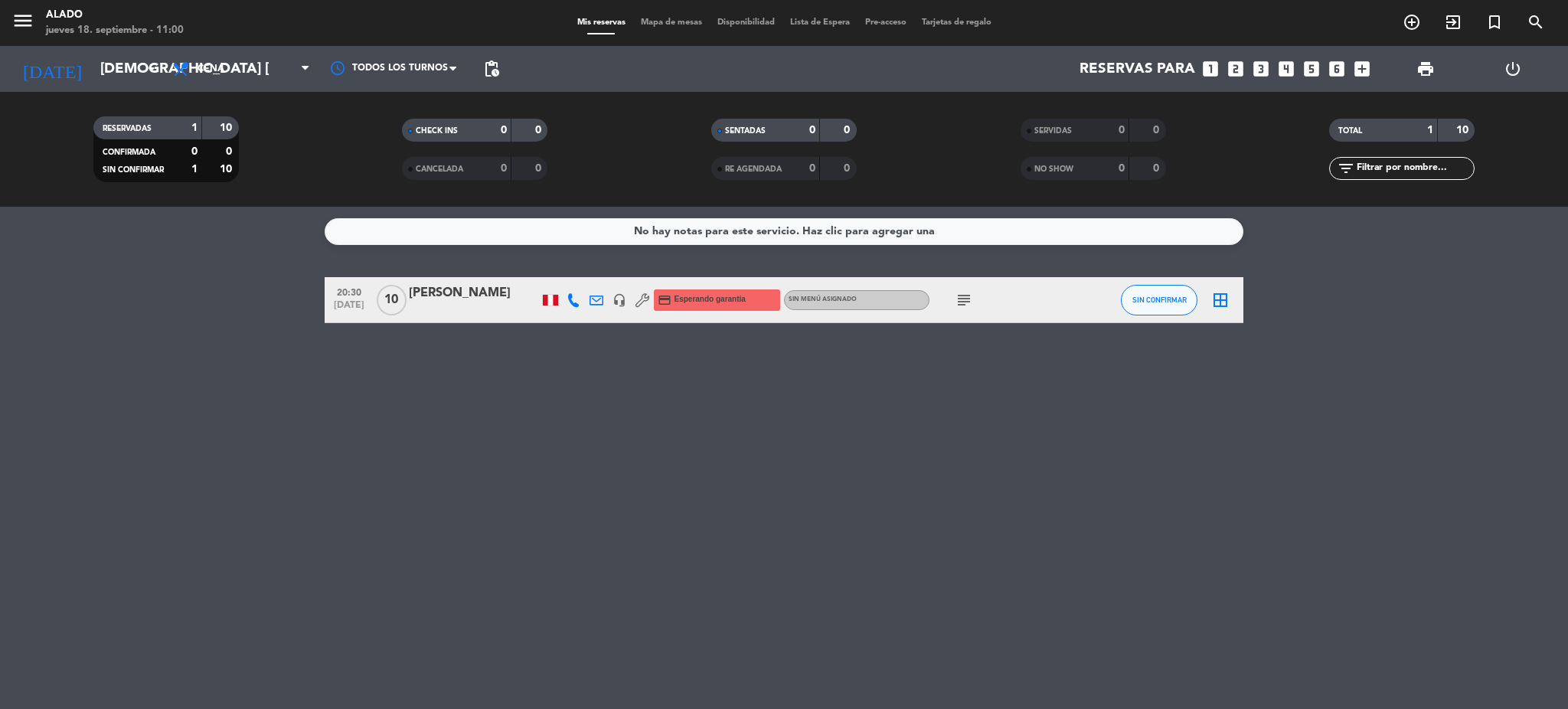
type input "[DEMOGRAPHIC_DATA] [DATE]"
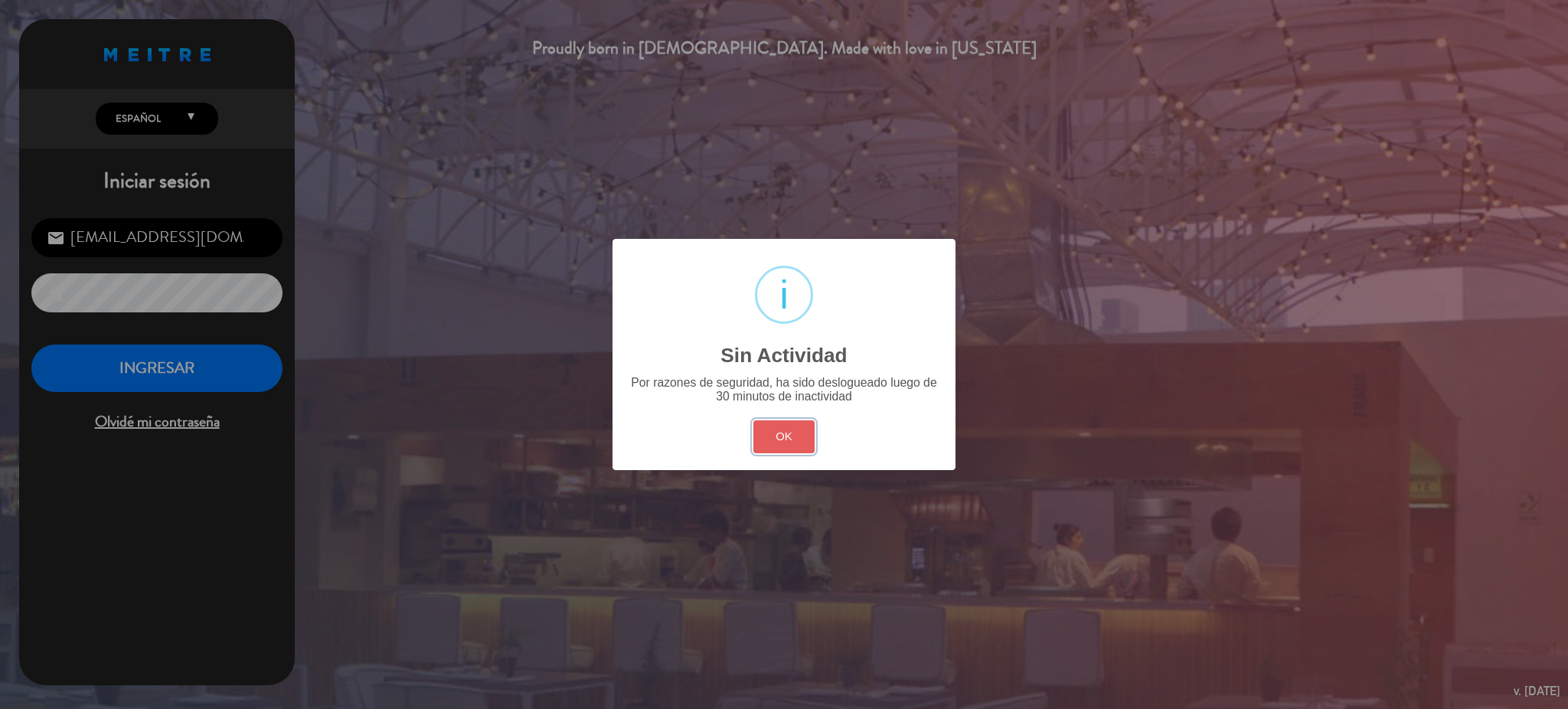
click at [795, 433] on button "OK" at bounding box center [784, 437] width 62 height 33
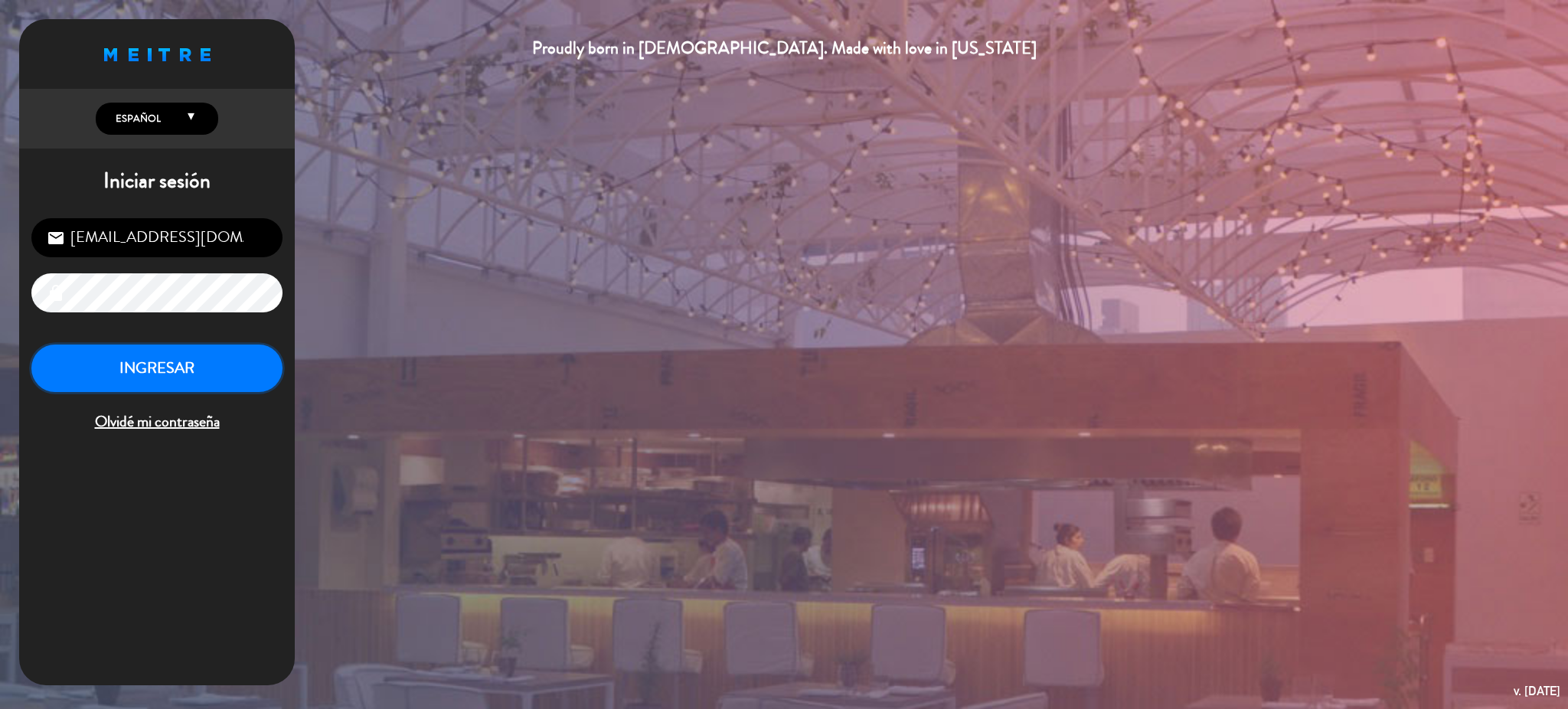
click at [123, 359] on button "INGRESAR" at bounding box center [156, 369] width 251 height 48
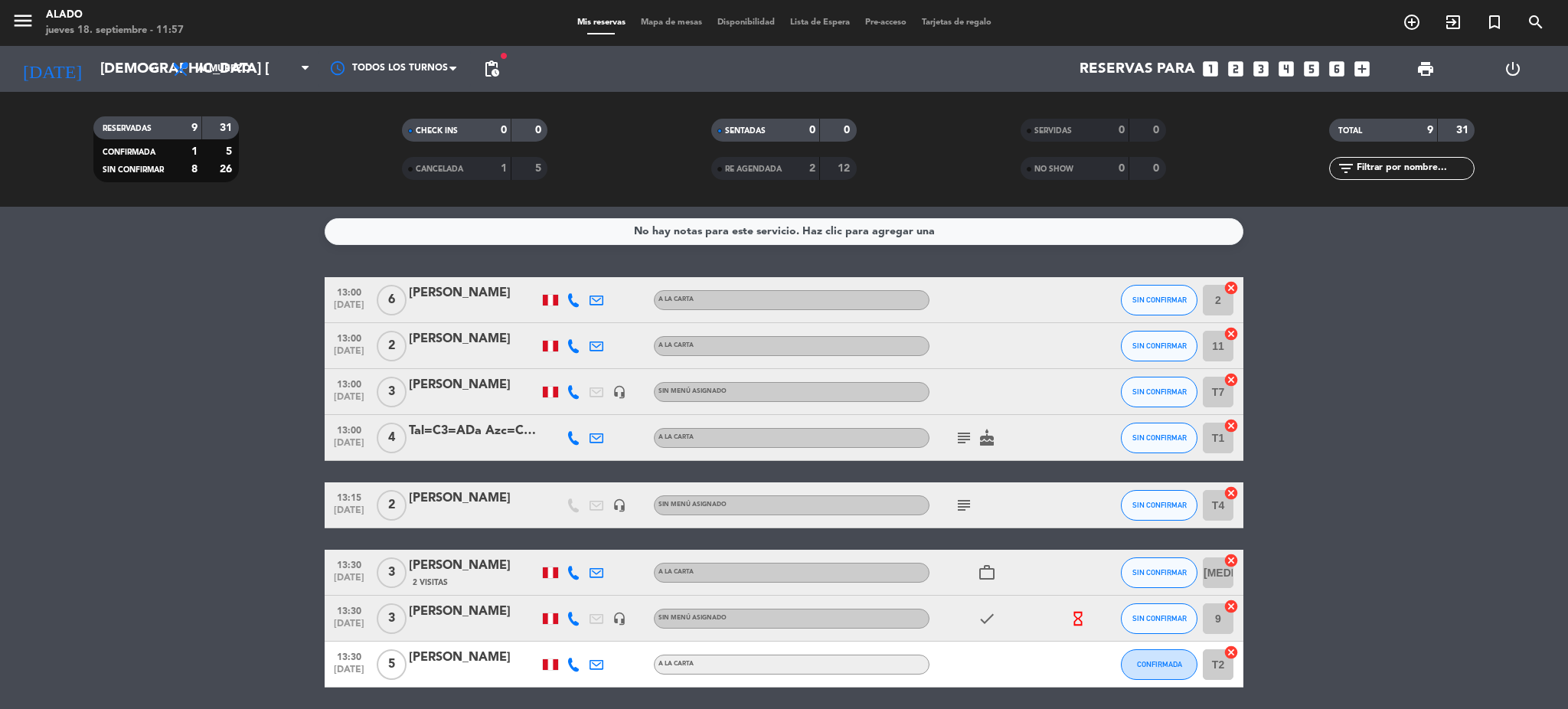
click at [1228, 337] on icon "cancel" at bounding box center [1231, 334] width 16 height 16
click at [1227, 337] on icon "border_all" at bounding box center [1220, 346] width 19 height 19
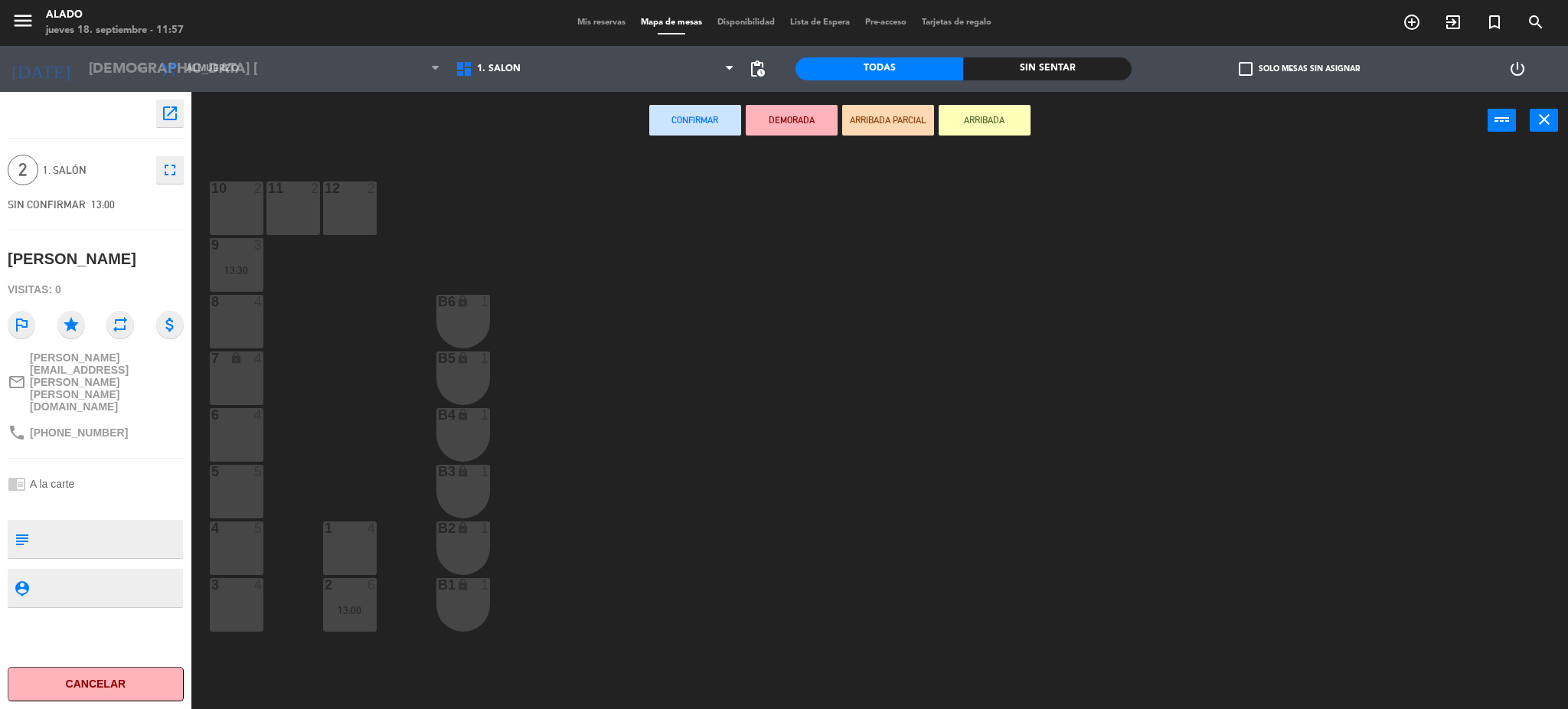
drag, startPoint x: 180, startPoint y: 460, endPoint x: 204, endPoint y: 435, distance: 34.7
click at [184, 457] on div "open_in_new 2 1. Salón fullscreen SIN CONFIRMAR 13:00 [PERSON_NAME] Visitas: 0 …" at bounding box center [95, 401] width 191 height 618
click at [211, 431] on div "6 4" at bounding box center [236, 435] width 54 height 54
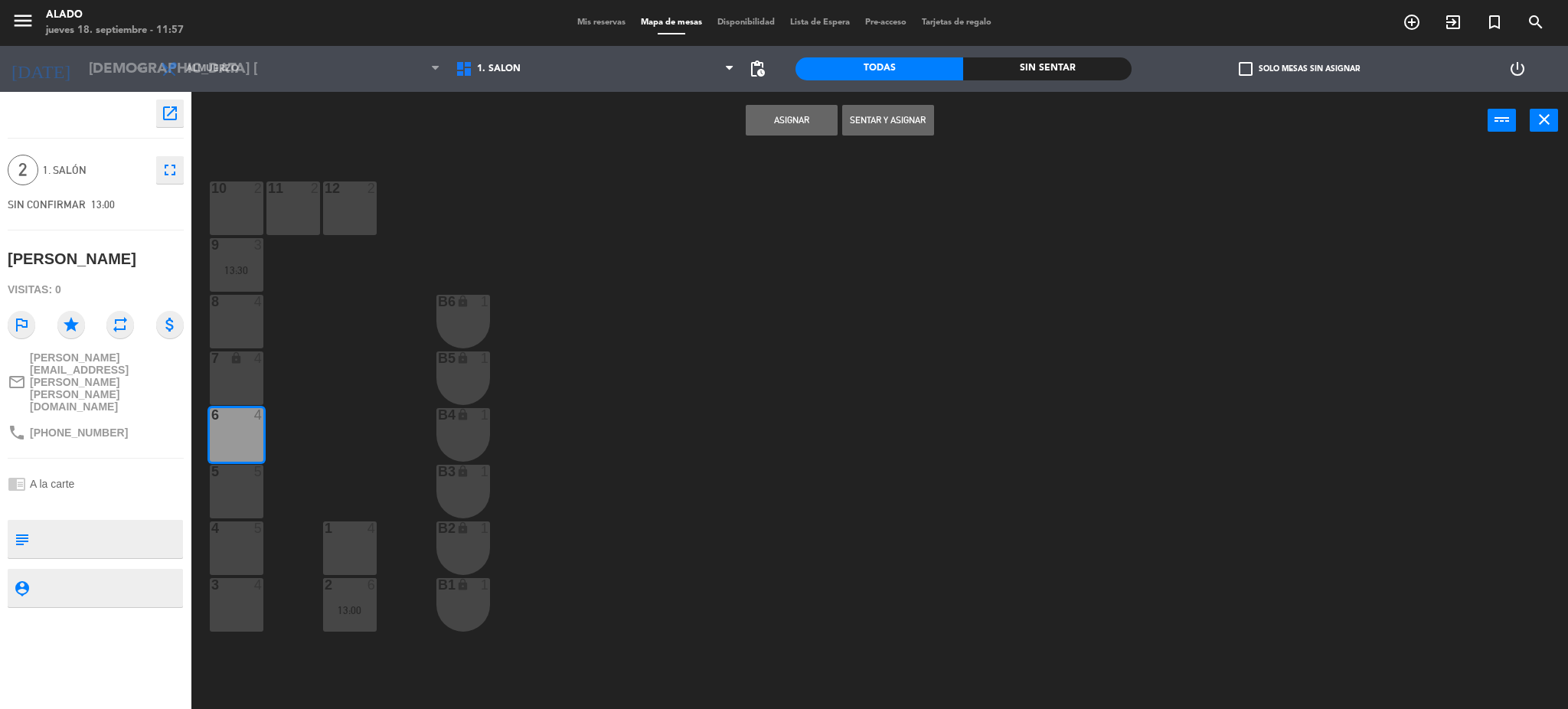
click at [778, 115] on button "Asignar" at bounding box center [791, 120] width 92 height 30
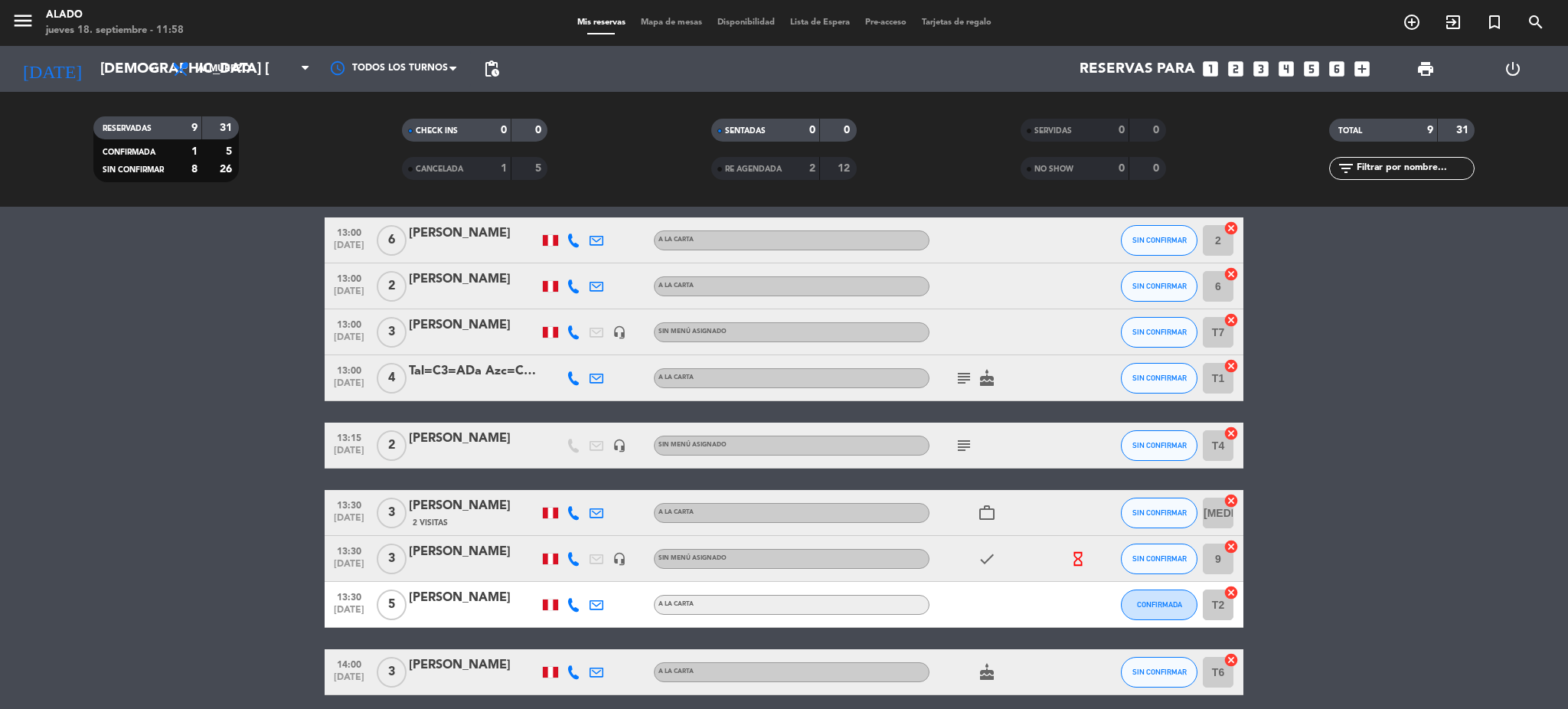
scroll to position [121, 0]
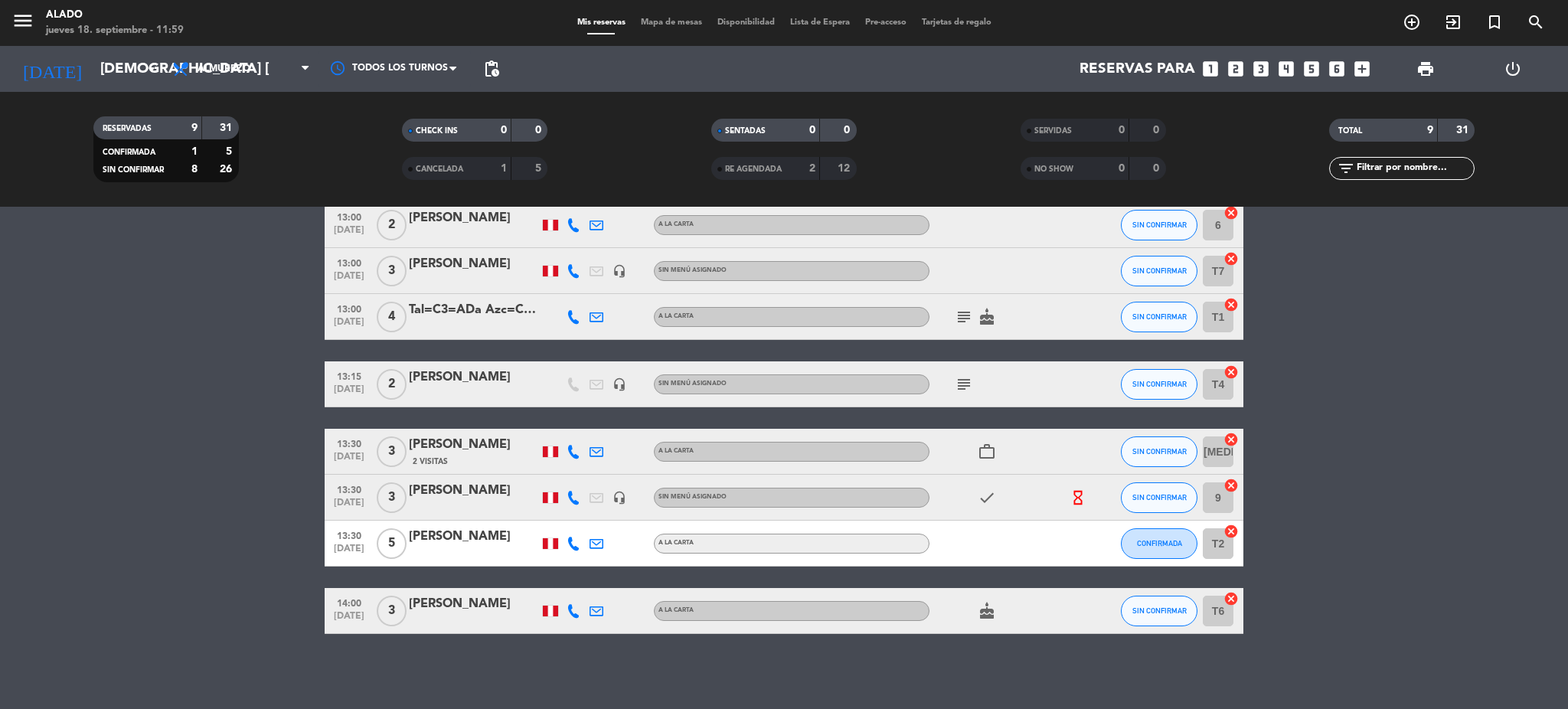
click at [449, 535] on div "[PERSON_NAME]" at bounding box center [473, 536] width 130 height 20
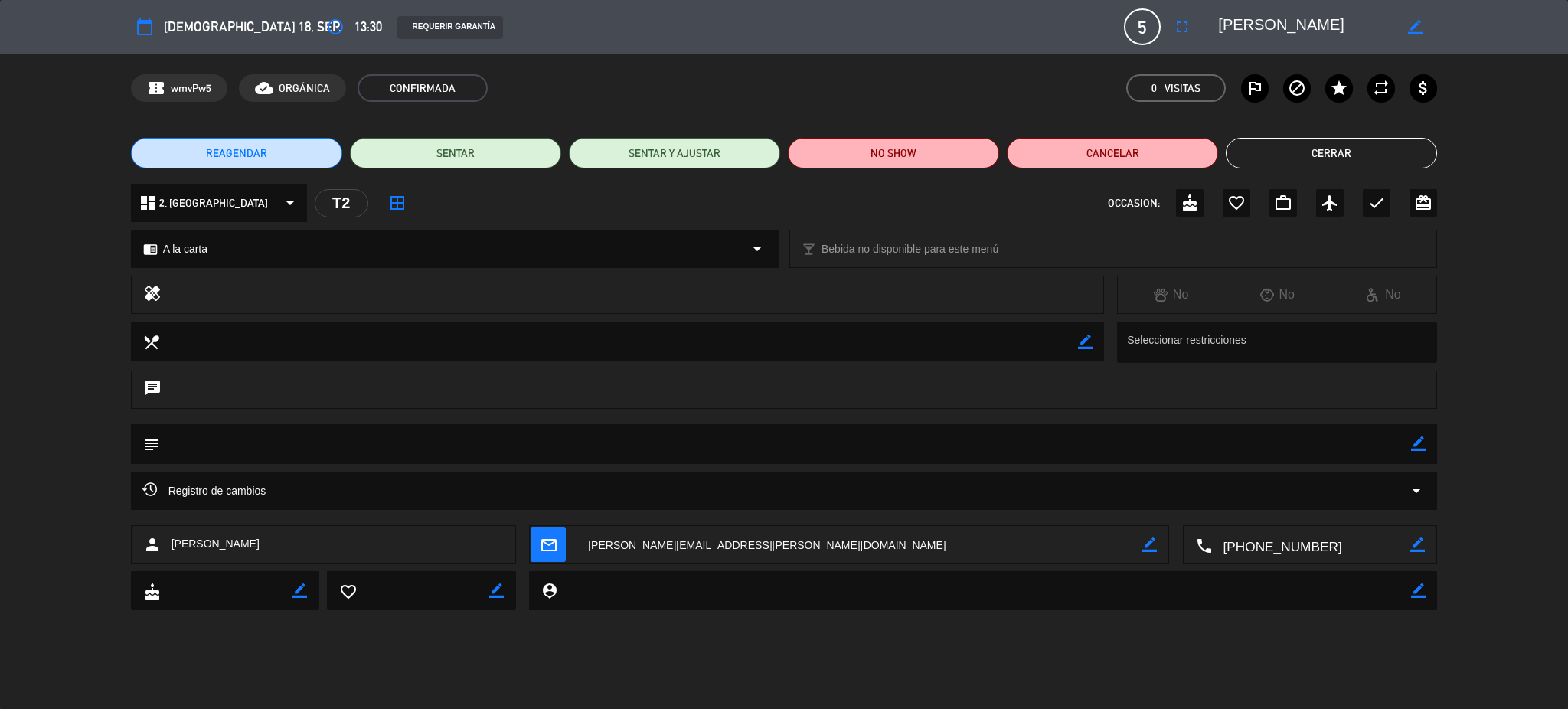
click at [1377, 165] on button "Cerrar" at bounding box center [1331, 152] width 211 height 30
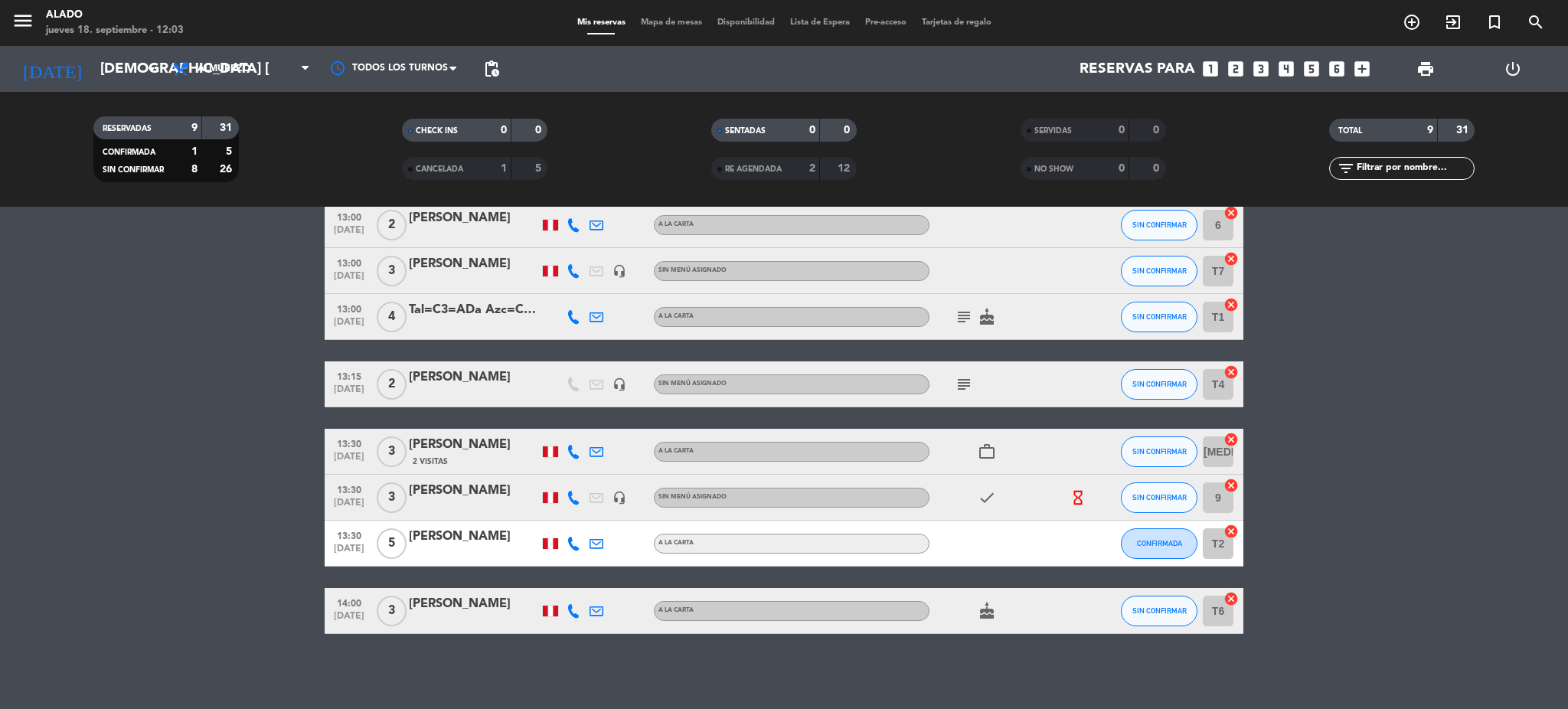
scroll to position [0, 0]
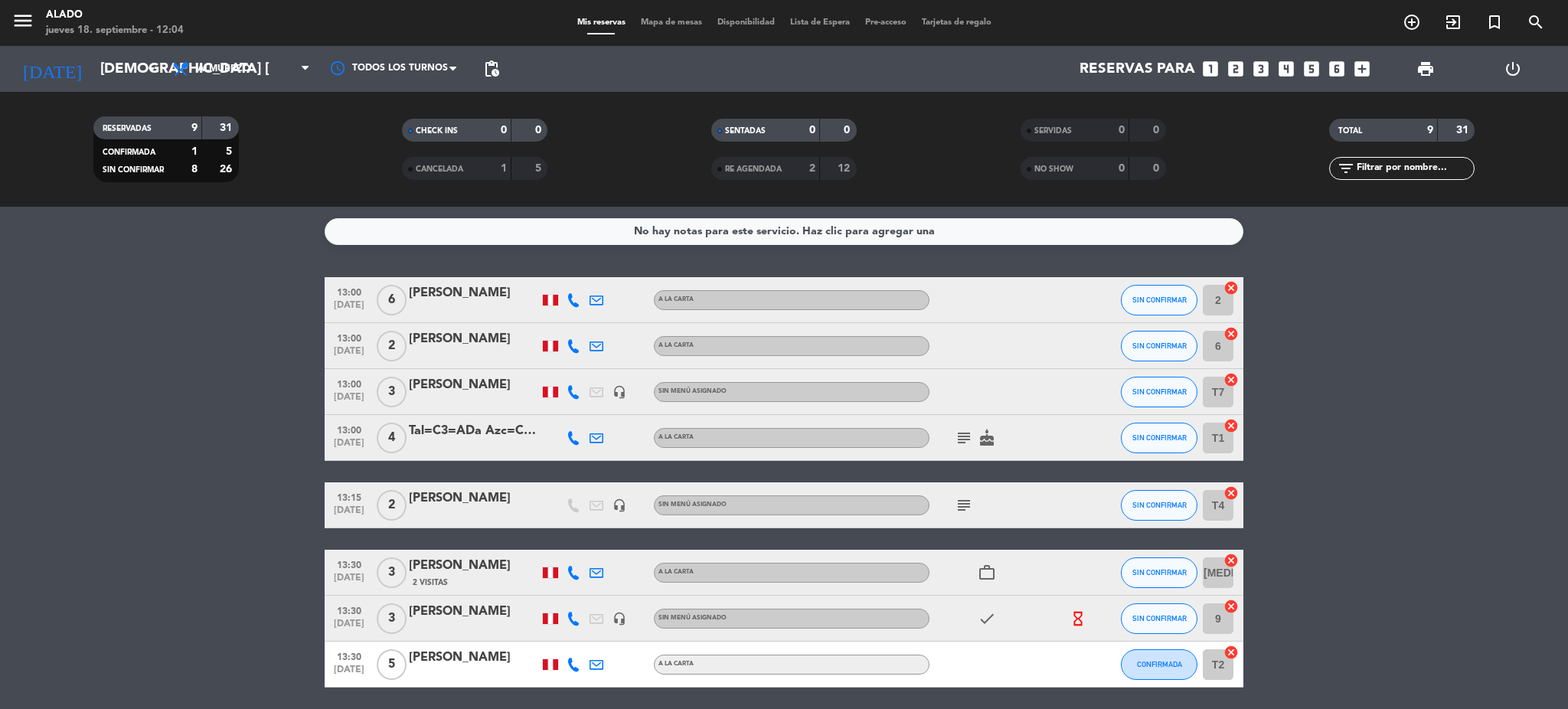
click at [961, 437] on icon "subject" at bounding box center [964, 439] width 19 height 19
click at [449, 440] on div "Tal=C3=ADa Azc=C3=A1rate" at bounding box center [473, 431] width 130 height 20
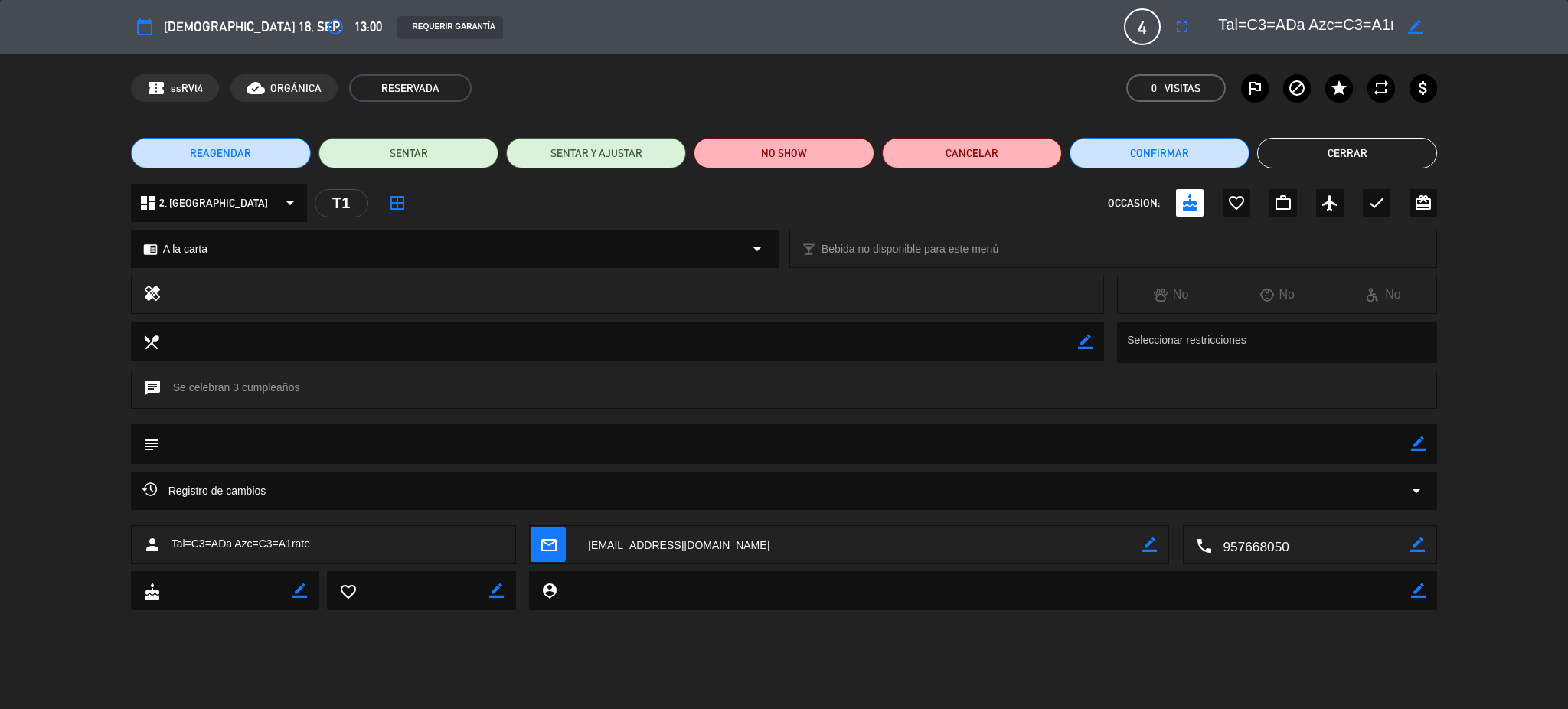
click at [1376, 148] on button "Cerrar" at bounding box center [1347, 152] width 180 height 30
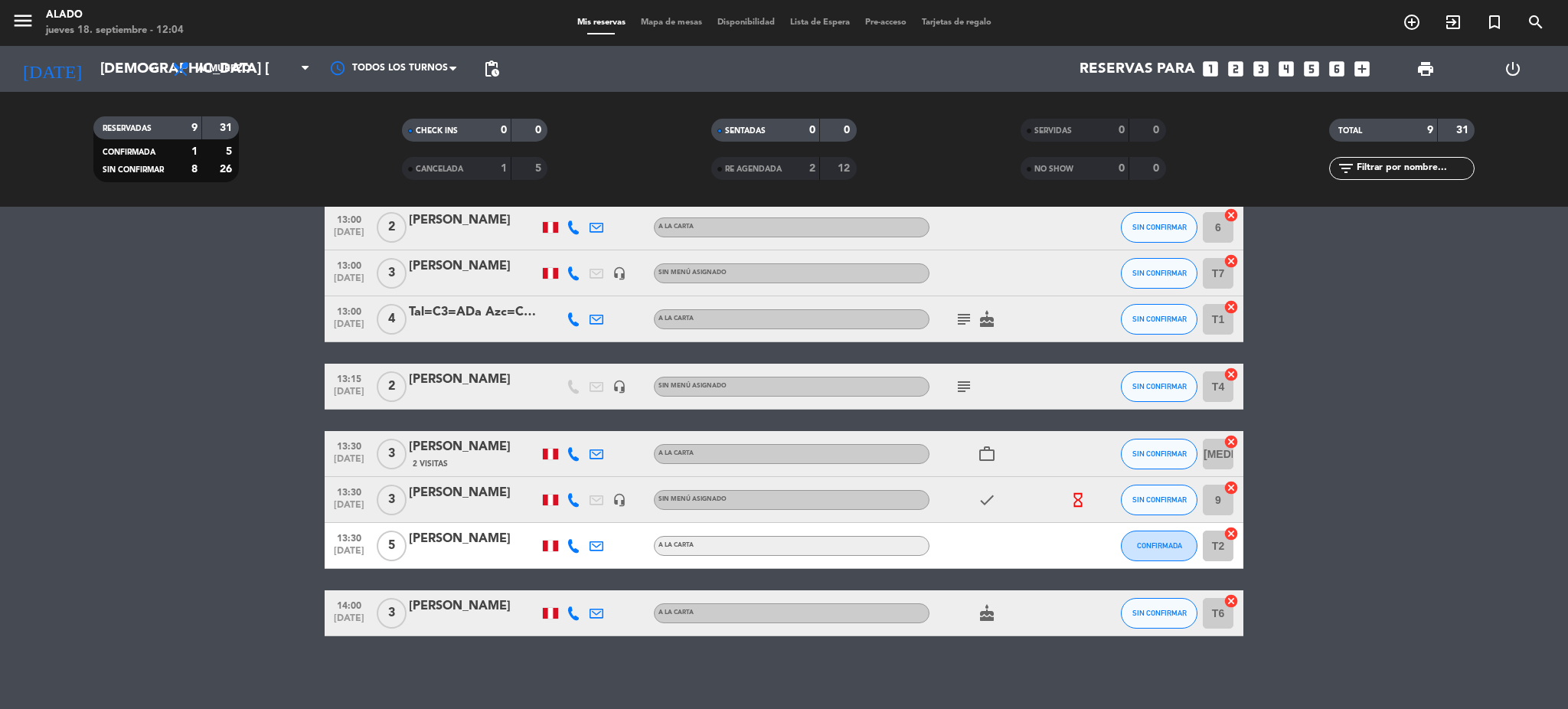
scroll to position [121, 0]
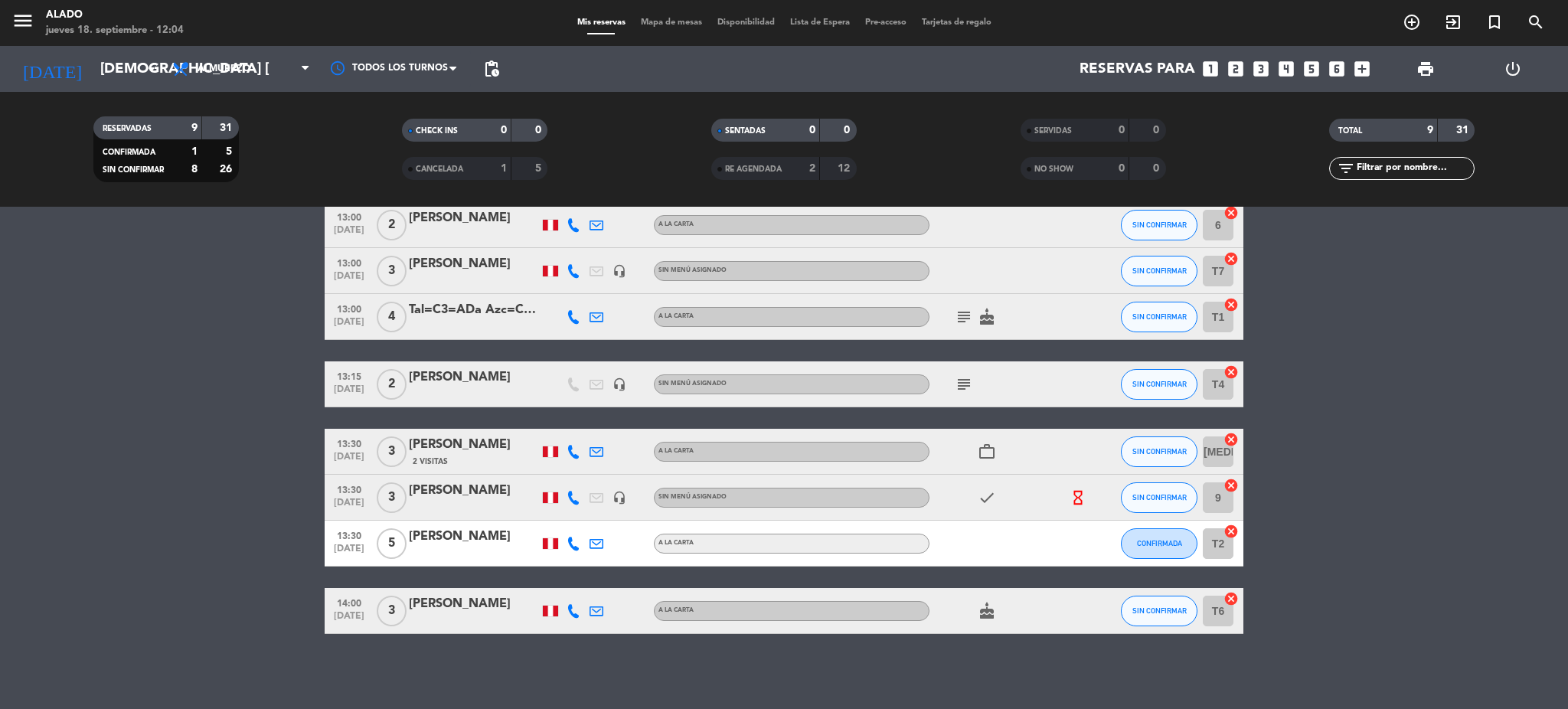
click at [969, 388] on icon "subject" at bounding box center [964, 385] width 19 height 19
